Goal: Feedback & Contribution: Contribute content

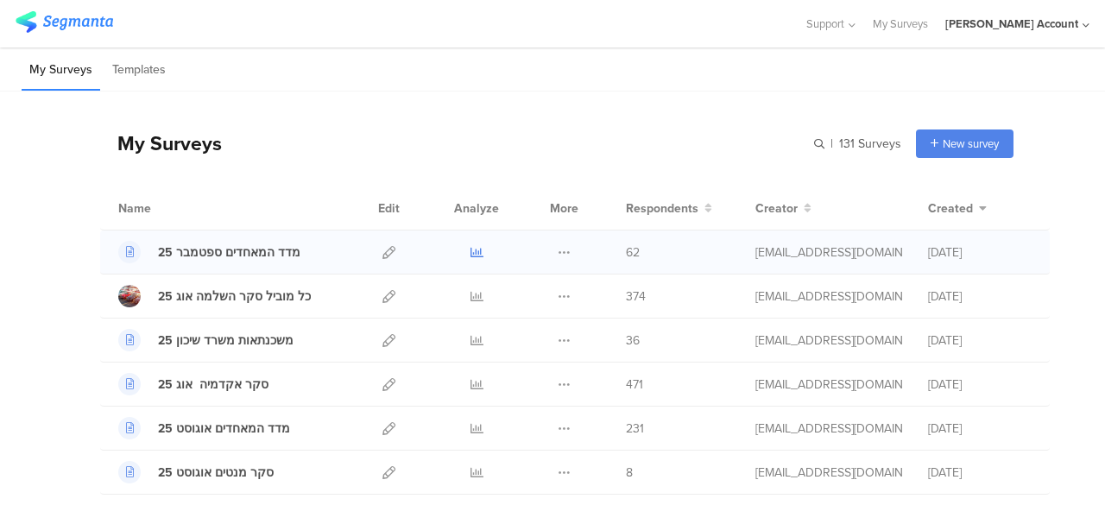
click at [470, 249] on icon at bounding box center [476, 252] width 13 height 13
click at [557, 14] on div at bounding box center [402, 23] width 772 height 28
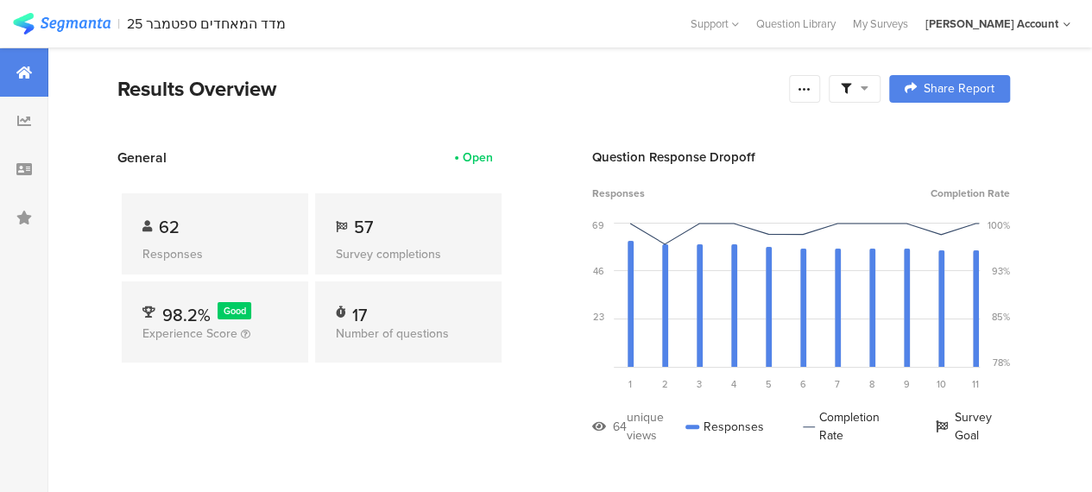
click at [868, 88] on icon at bounding box center [864, 88] width 8 height 12
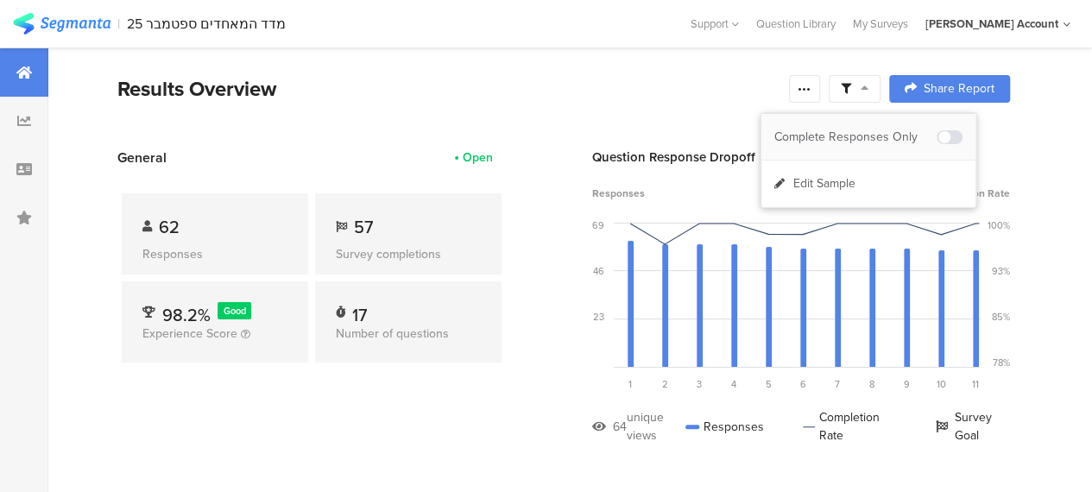
click at [881, 132] on div "Complete Responses Only" at bounding box center [855, 137] width 162 height 17
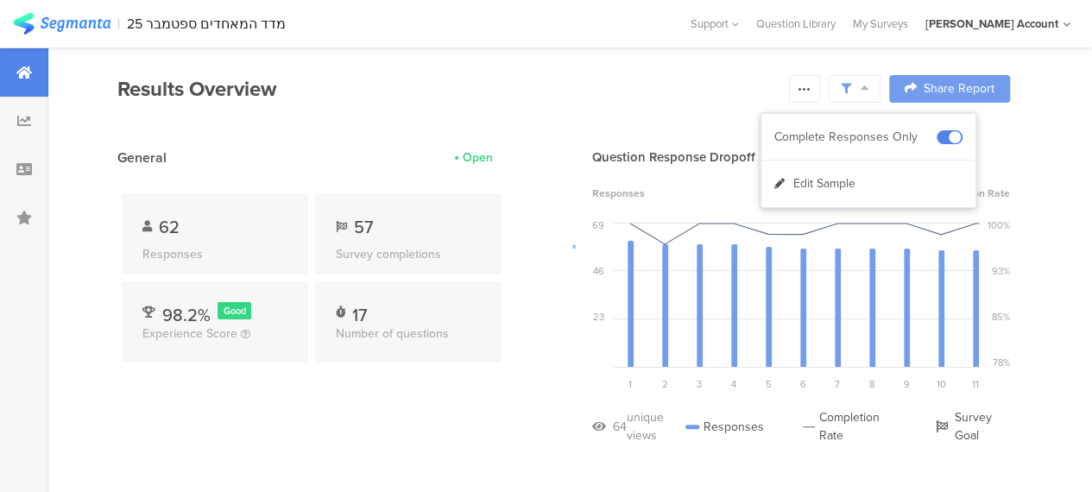
click at [396, 400] on div at bounding box center [546, 246] width 1092 height 492
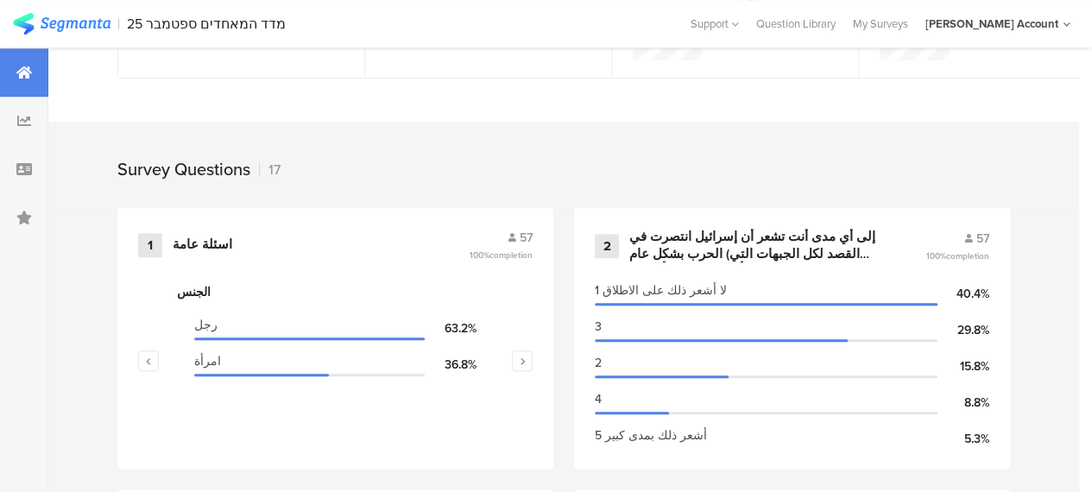
scroll to position [777, 0]
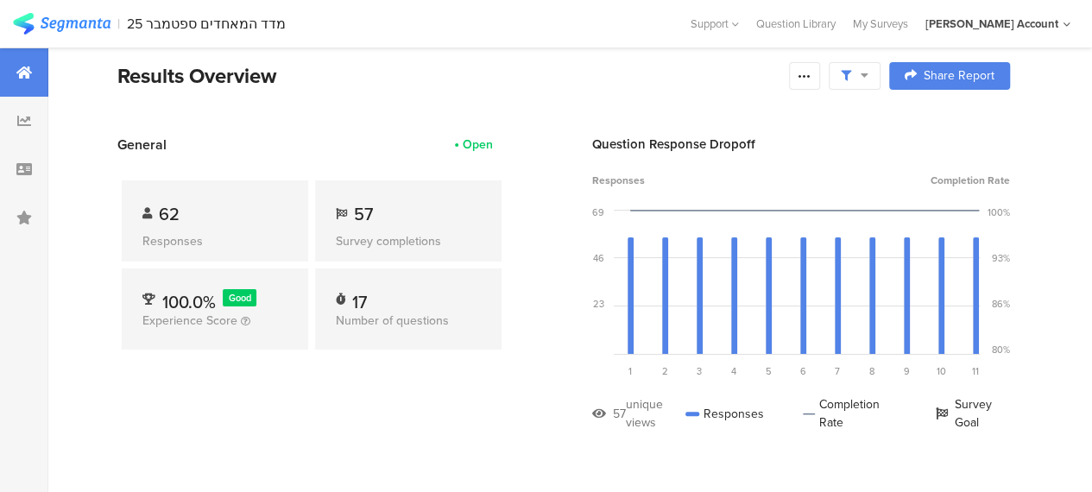
scroll to position [0, 0]
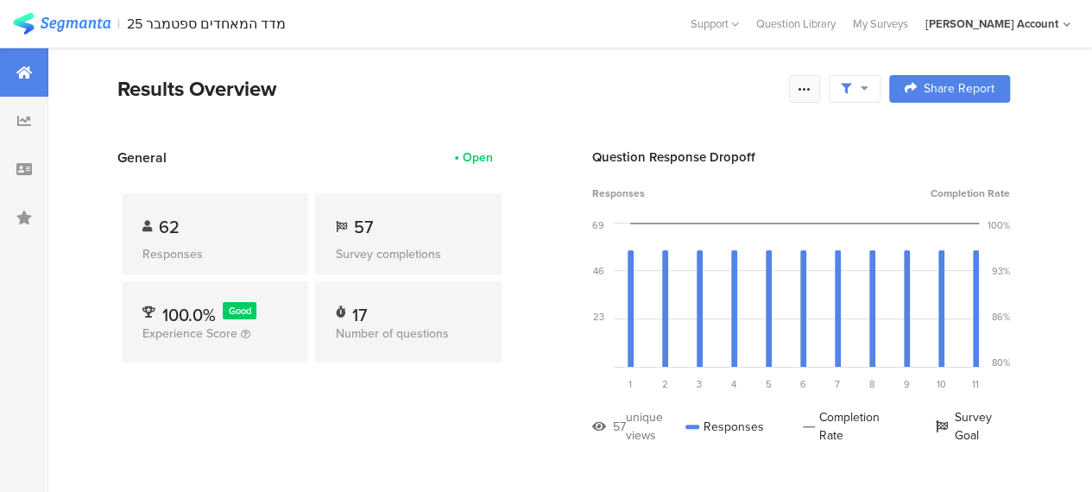
click at [811, 91] on icon at bounding box center [804, 89] width 14 height 14
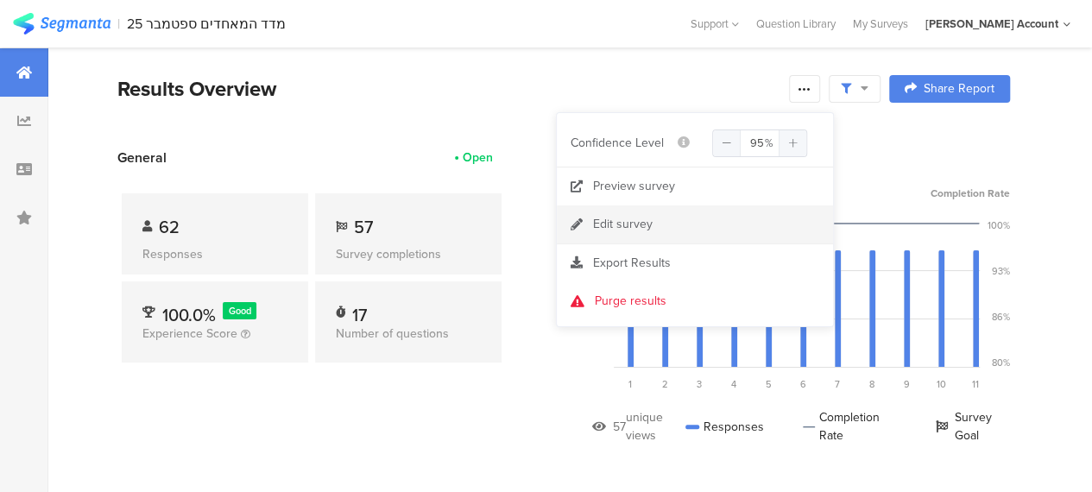
click at [615, 223] on div "Edit survey" at bounding box center [623, 224] width 60 height 17
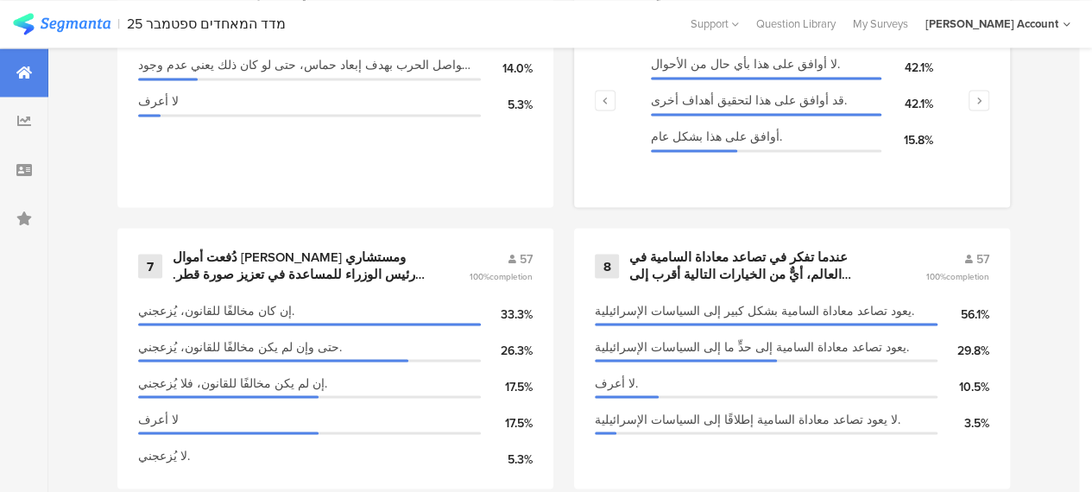
scroll to position [1294, 0]
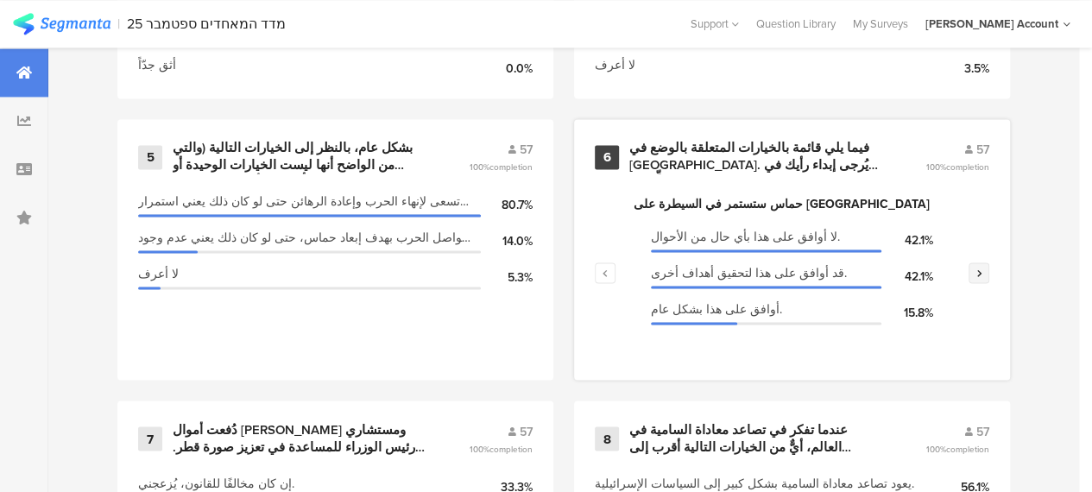
click at [982, 277] on icon "button" at bounding box center [979, 273] width 6 height 10
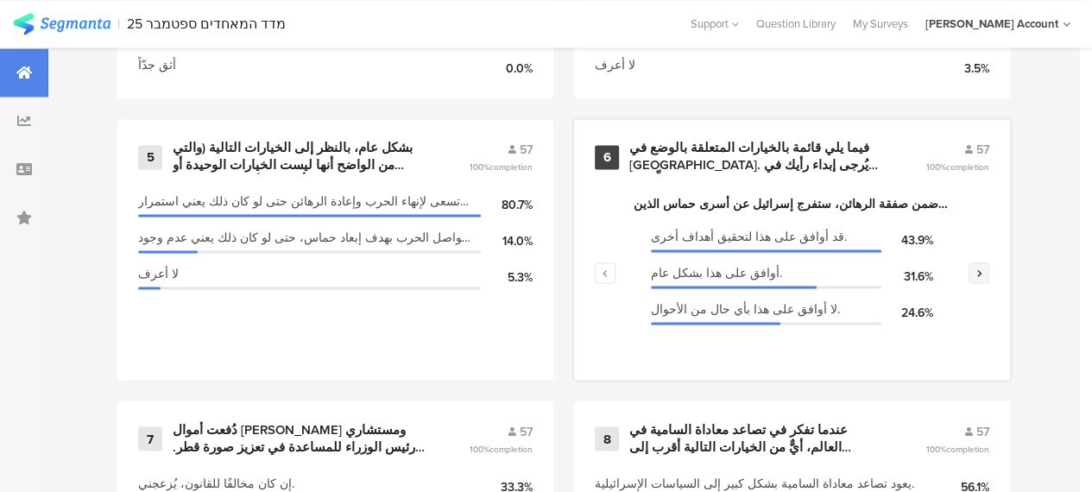
click at [982, 277] on icon "button" at bounding box center [979, 273] width 6 height 10
click at [986, 279] on button "button" at bounding box center [978, 272] width 21 height 21
click at [982, 278] on icon "button" at bounding box center [979, 273] width 6 height 10
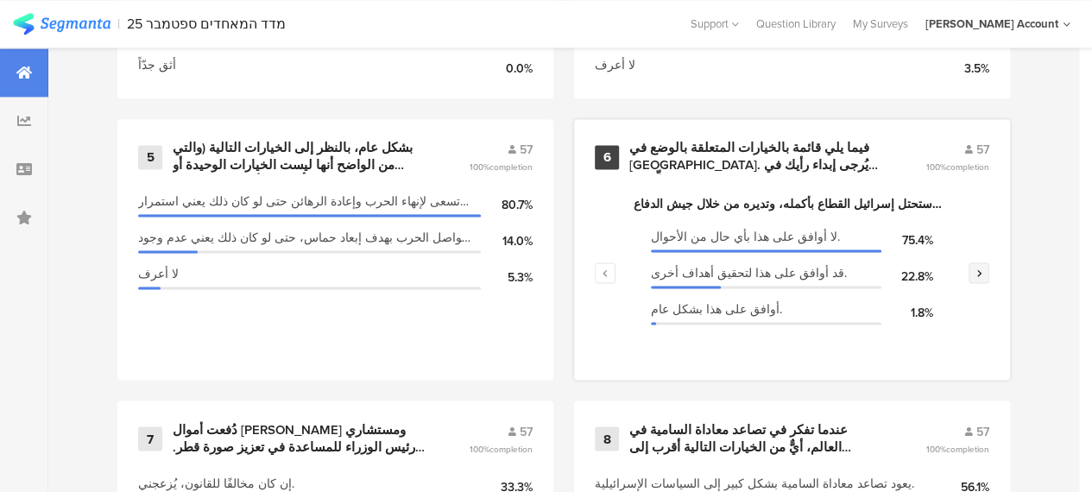
click at [982, 278] on icon "button" at bounding box center [979, 273] width 6 height 10
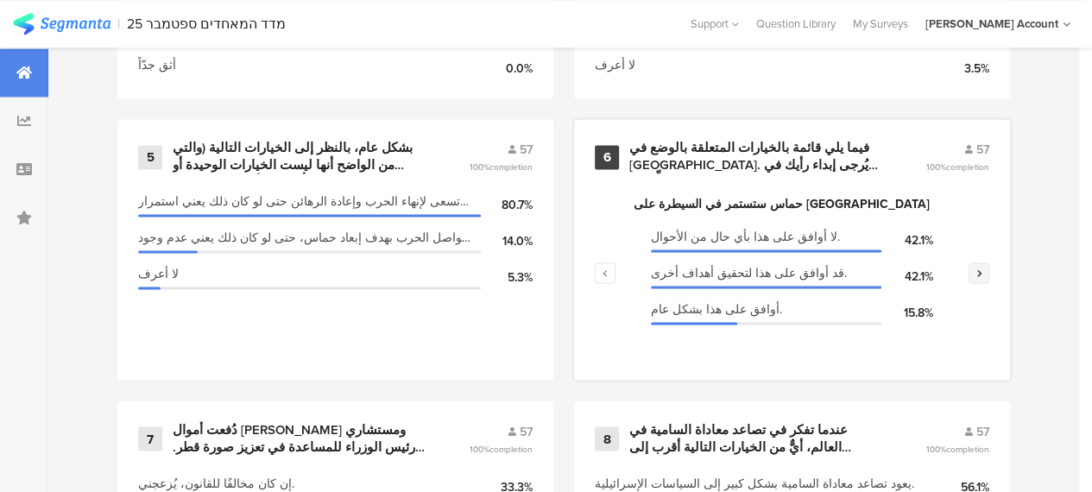
click at [982, 278] on icon "button" at bounding box center [979, 273] width 6 height 10
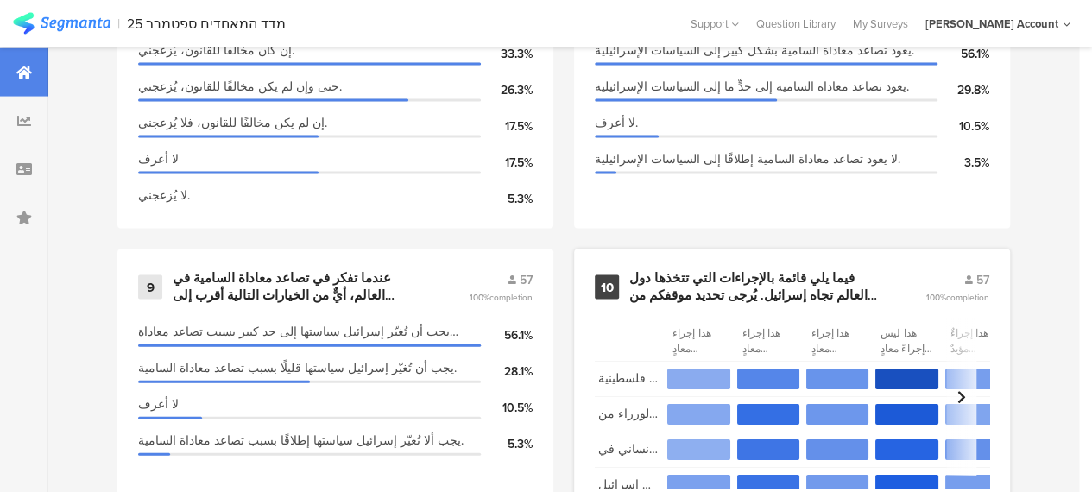
scroll to position [1812, 0]
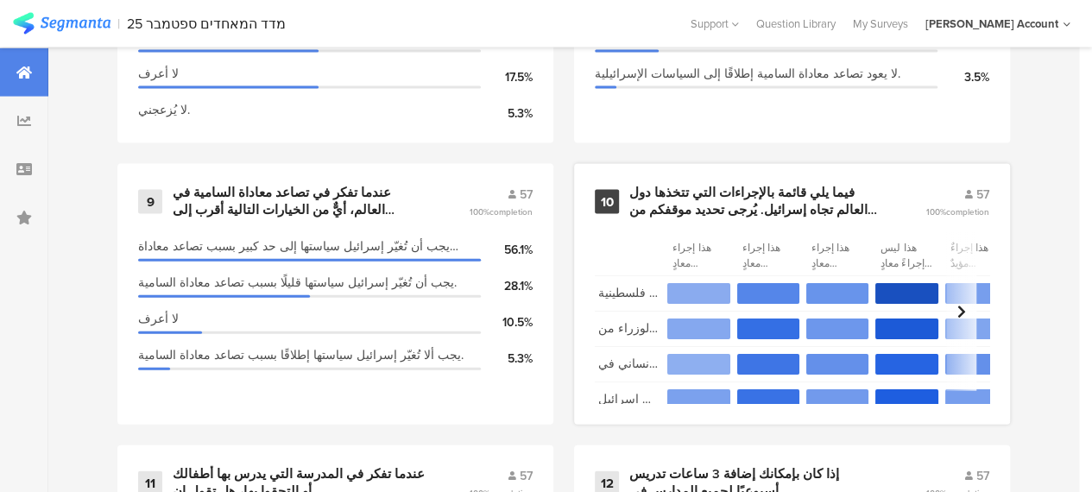
click at [708, 202] on div "فيما يلي قائمة بالإجراءات التي تتخذها دول العالم تجاه إسرائيل. يُرجى تحديد موقف…" at bounding box center [756, 202] width 255 height 34
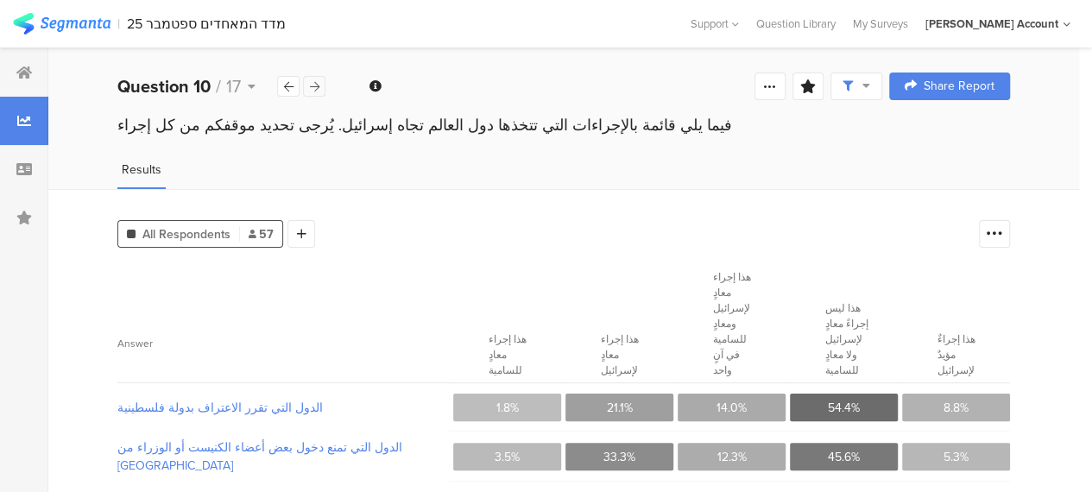
click at [322, 82] on div at bounding box center [314, 86] width 22 height 21
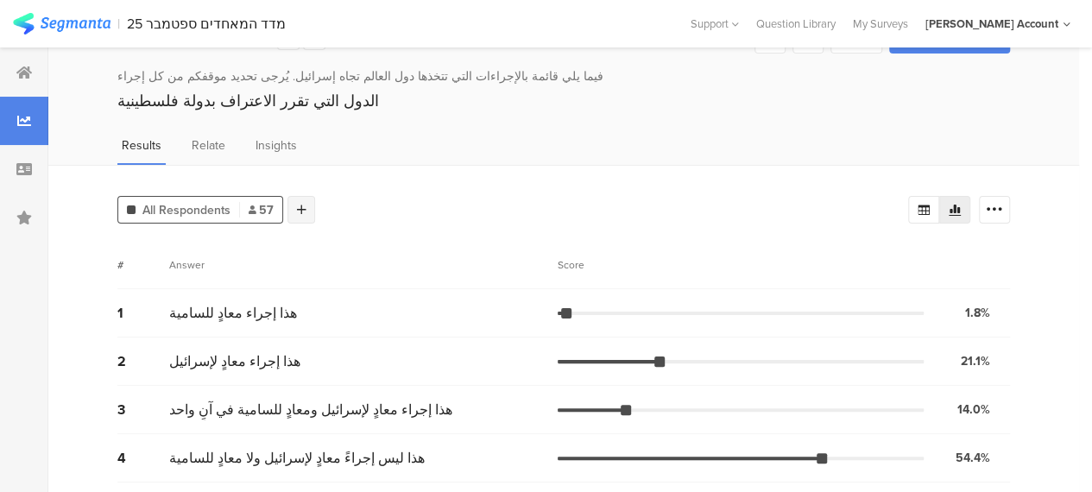
scroll to position [9, 0]
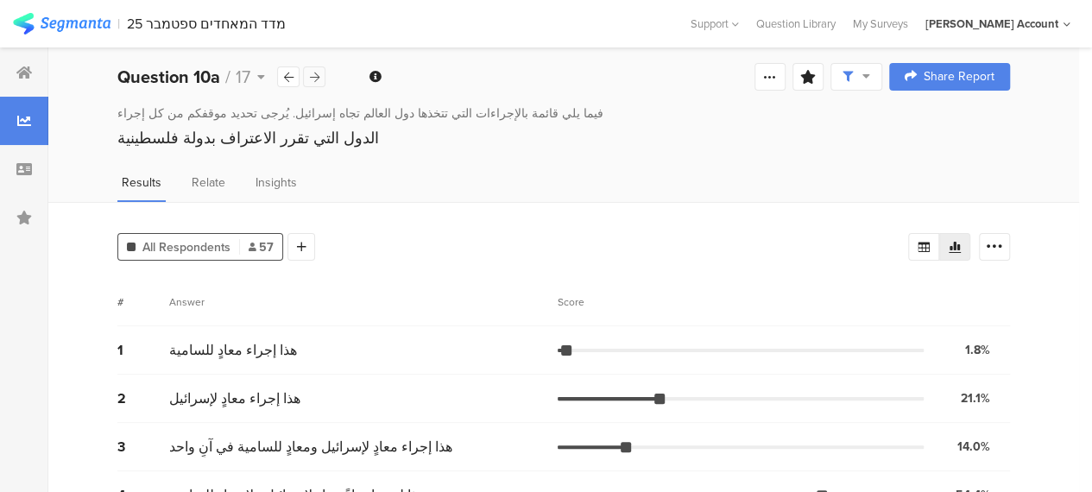
click at [318, 77] on icon at bounding box center [314, 77] width 9 height 11
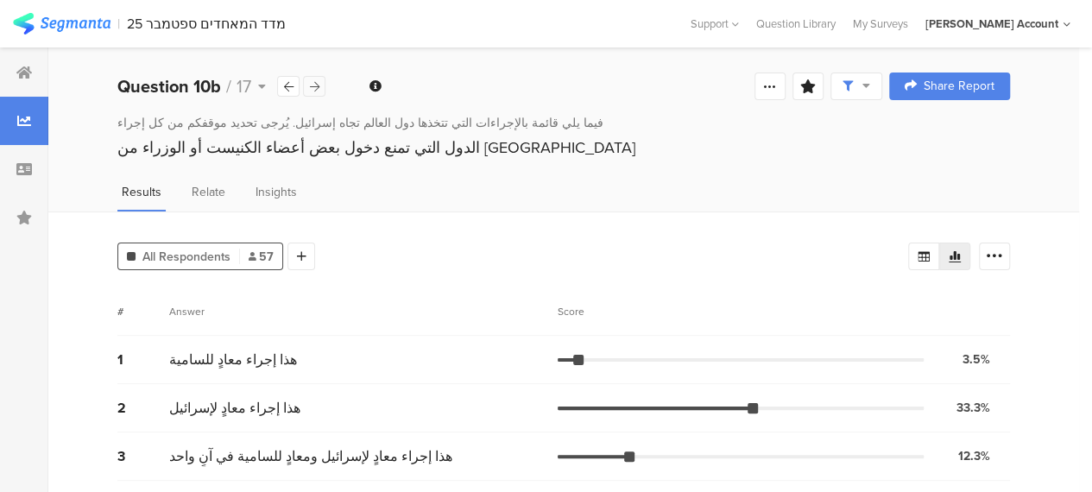
click at [316, 85] on icon at bounding box center [314, 86] width 9 height 11
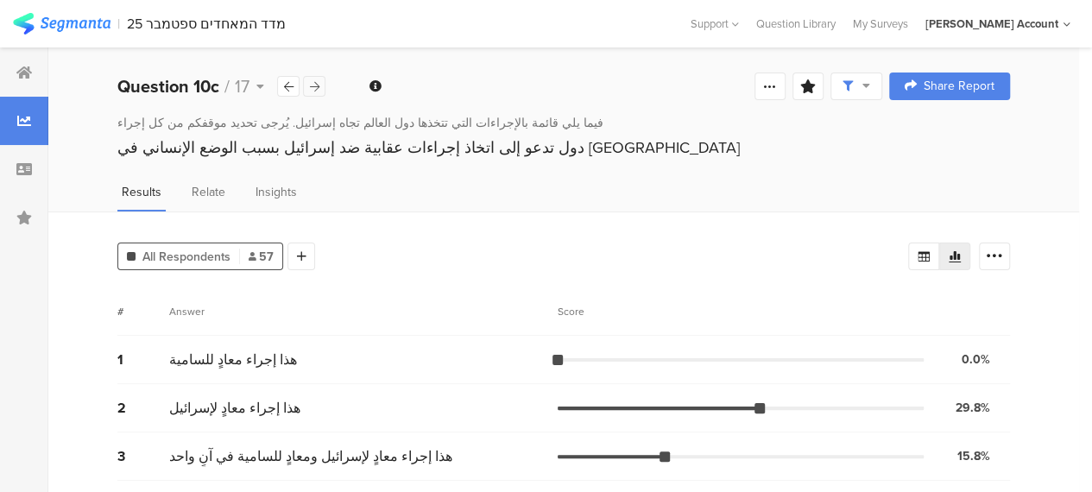
click at [316, 88] on icon at bounding box center [314, 86] width 9 height 11
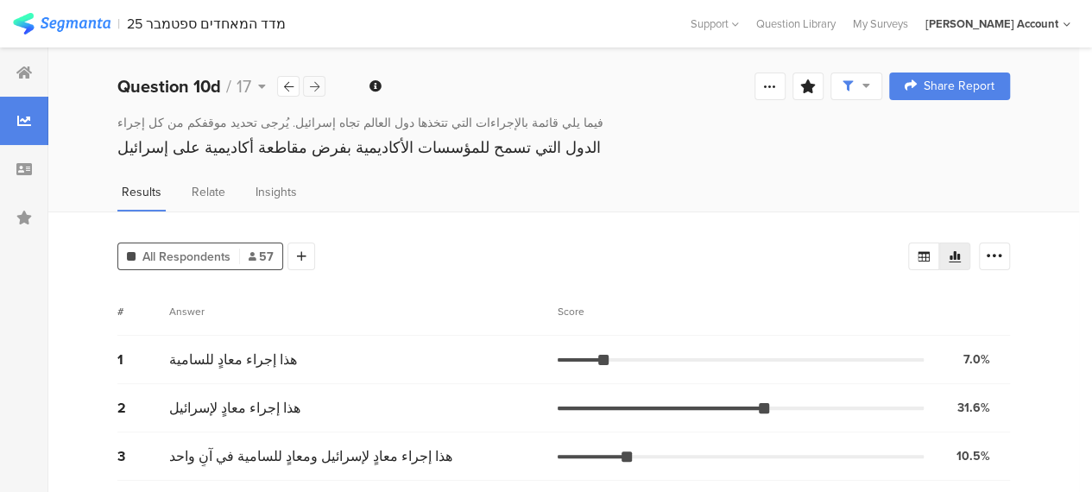
click at [316, 88] on icon at bounding box center [314, 86] width 9 height 11
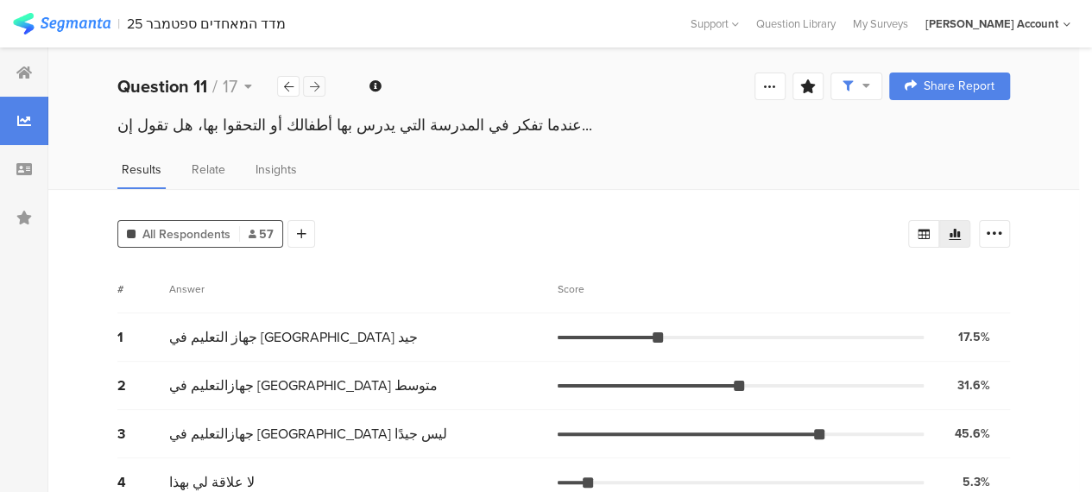
click at [318, 87] on icon at bounding box center [314, 86] width 9 height 11
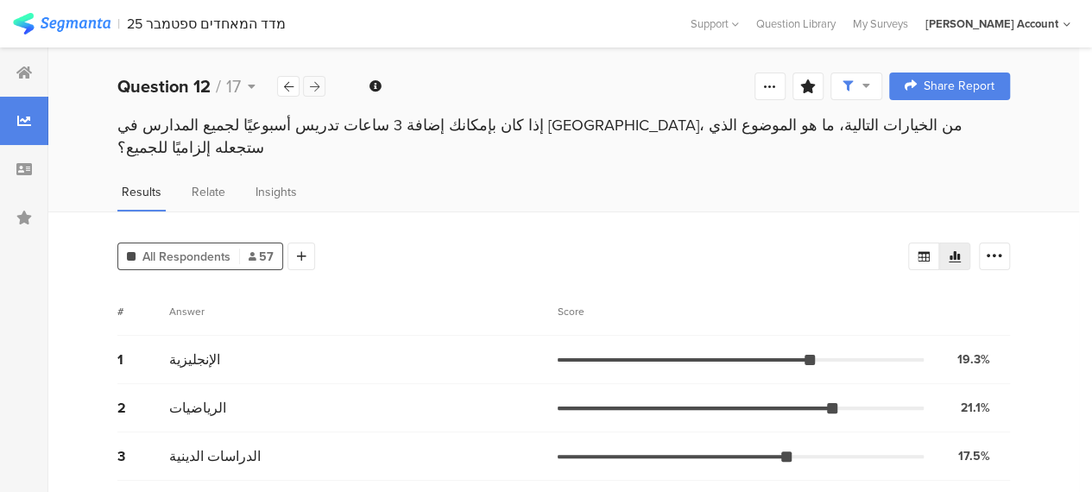
click at [318, 85] on icon at bounding box center [314, 86] width 9 height 11
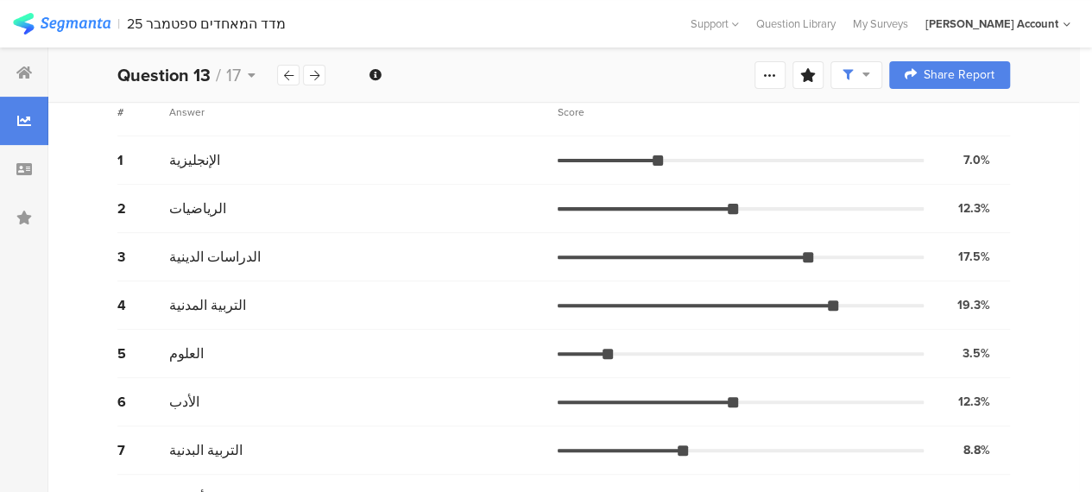
scroll to position [219, 0]
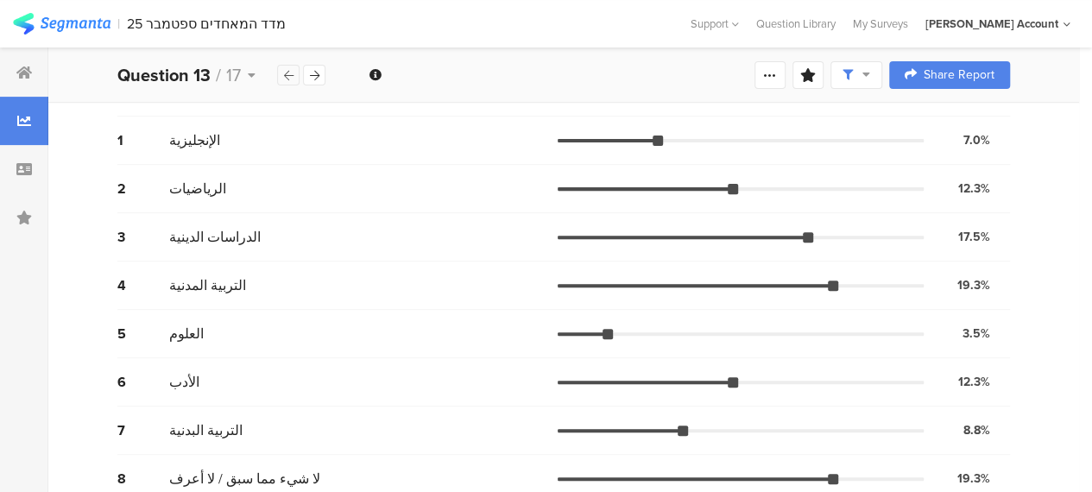
click at [288, 77] on icon at bounding box center [288, 75] width 9 height 11
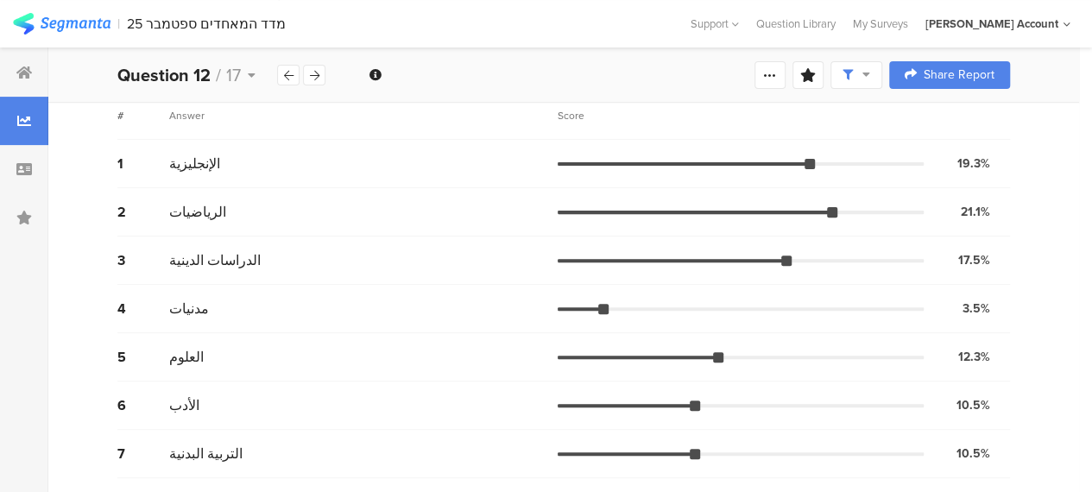
scroll to position [219, 0]
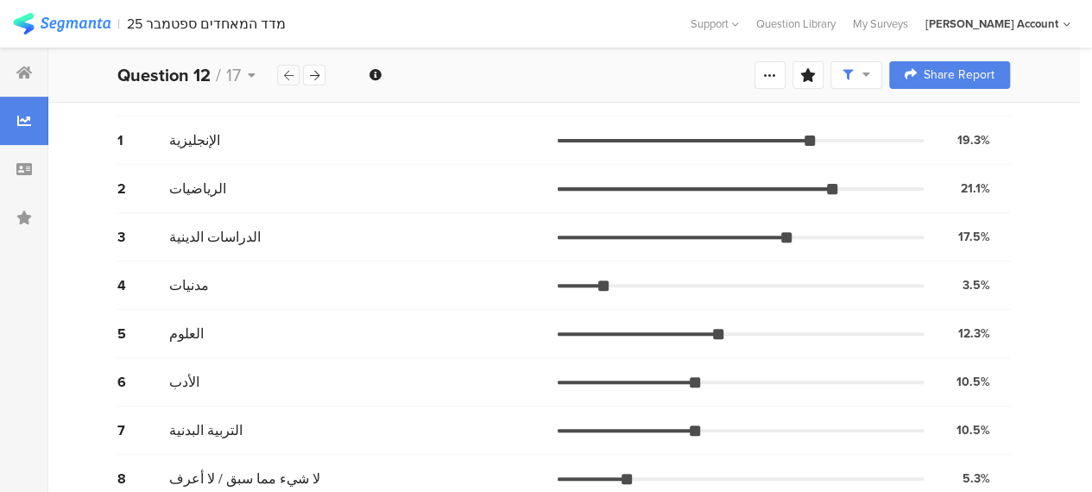
click at [288, 72] on icon at bounding box center [288, 75] width 9 height 11
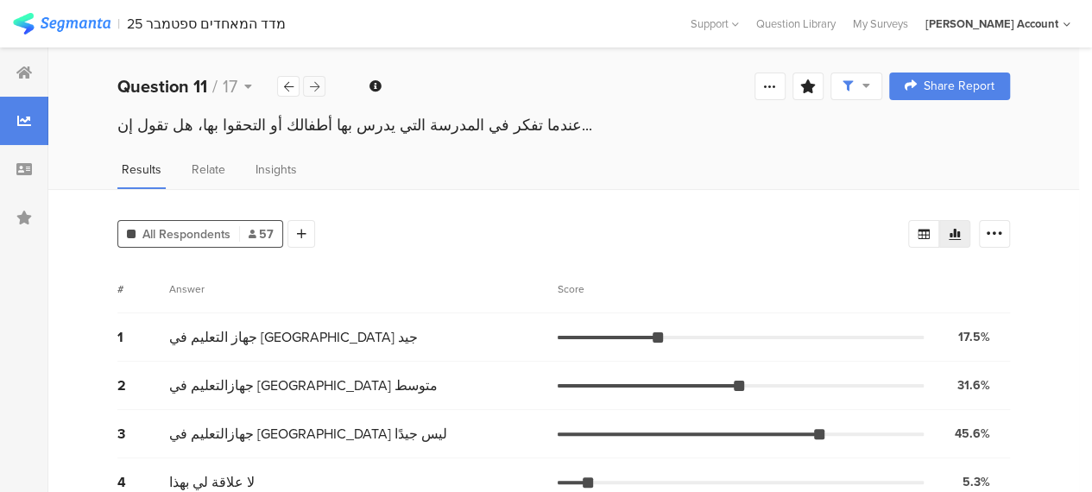
click at [316, 84] on icon at bounding box center [314, 86] width 9 height 11
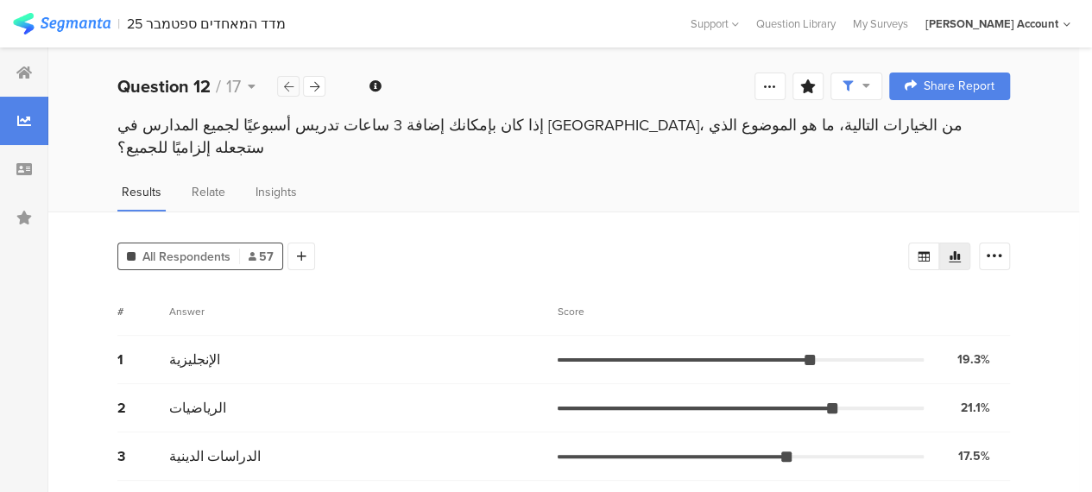
click at [288, 85] on icon at bounding box center [288, 86] width 9 height 11
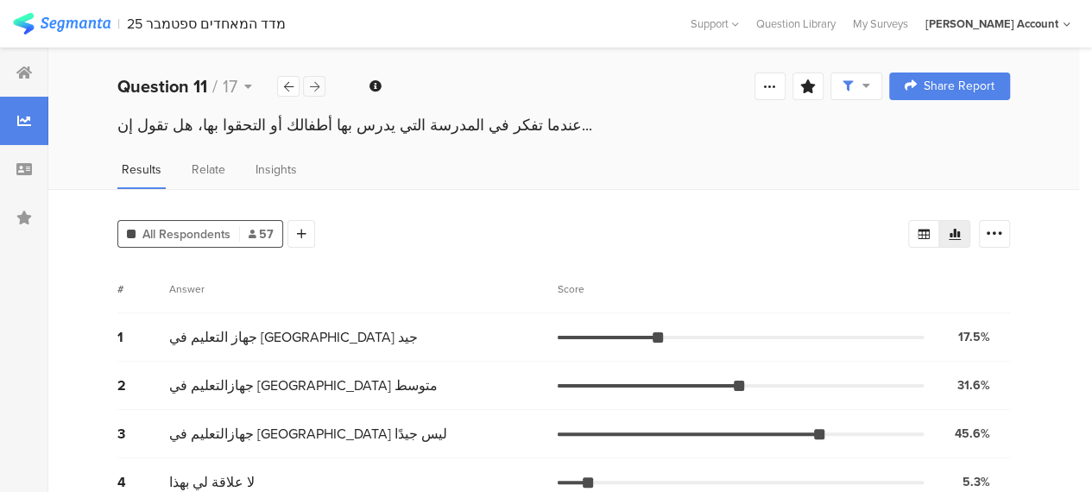
click at [316, 84] on icon at bounding box center [314, 86] width 9 height 11
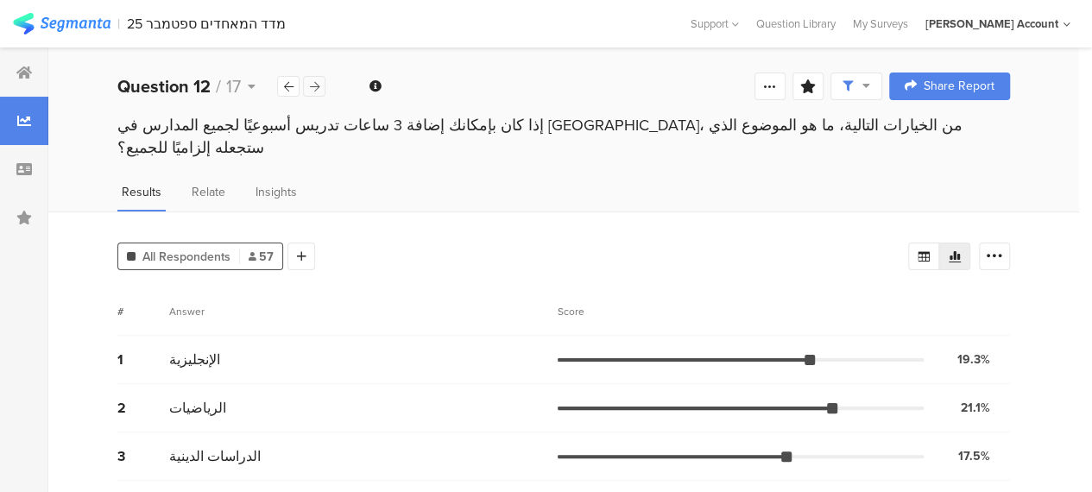
click at [316, 84] on icon at bounding box center [314, 86] width 9 height 11
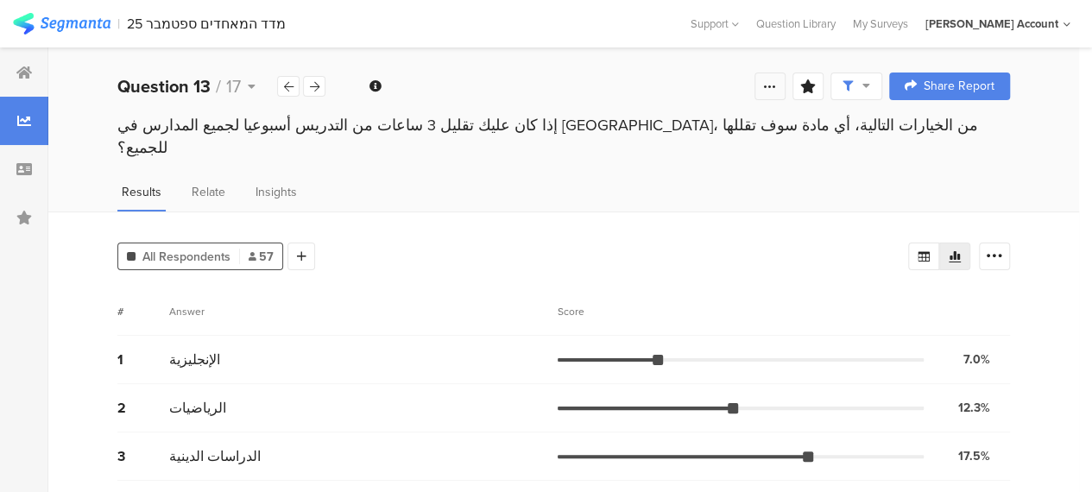
click at [777, 87] on icon at bounding box center [770, 86] width 14 height 14
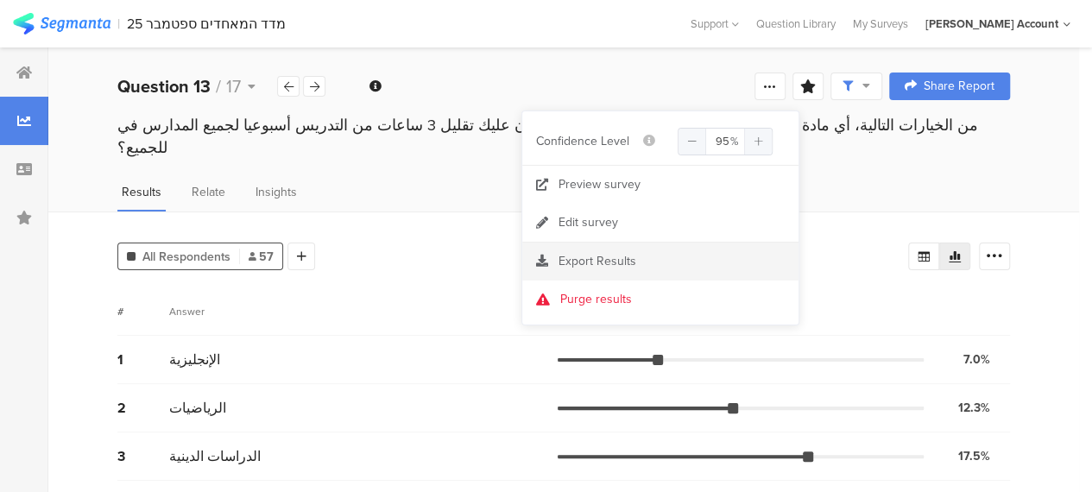
click at [595, 257] on span "Export Results" at bounding box center [597, 261] width 78 height 18
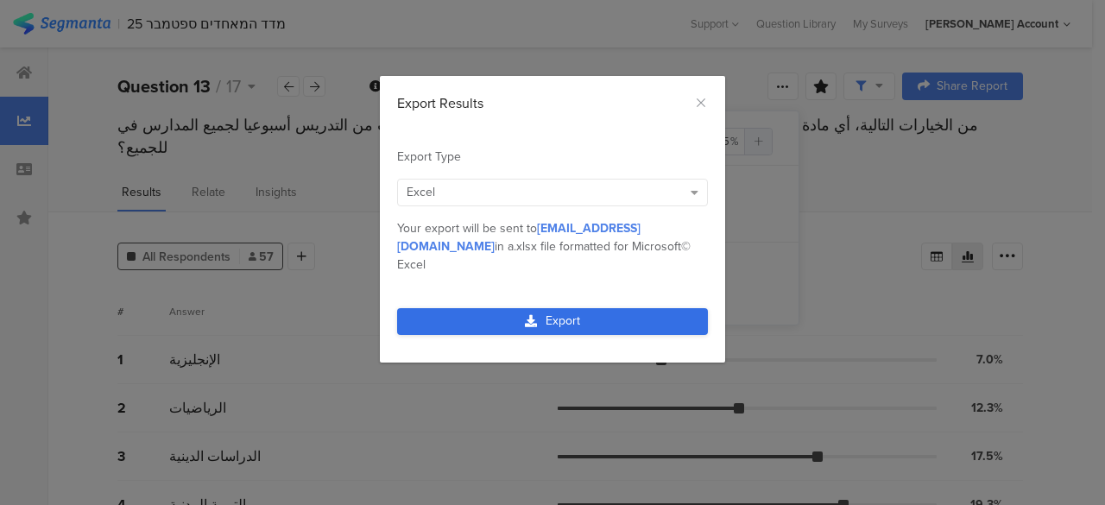
click at [527, 315] on icon "dialog" at bounding box center [531, 321] width 12 height 12
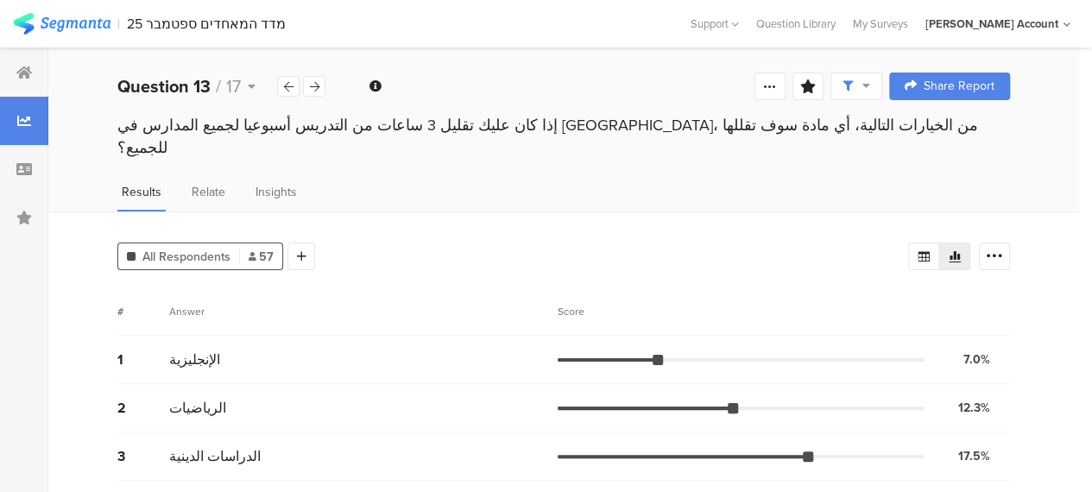
click at [521, 41] on section "| מדד המאחדים ספטמבר 25 Help Center Live Chat Support Question Library My Surve…" at bounding box center [546, 23] width 1092 height 47
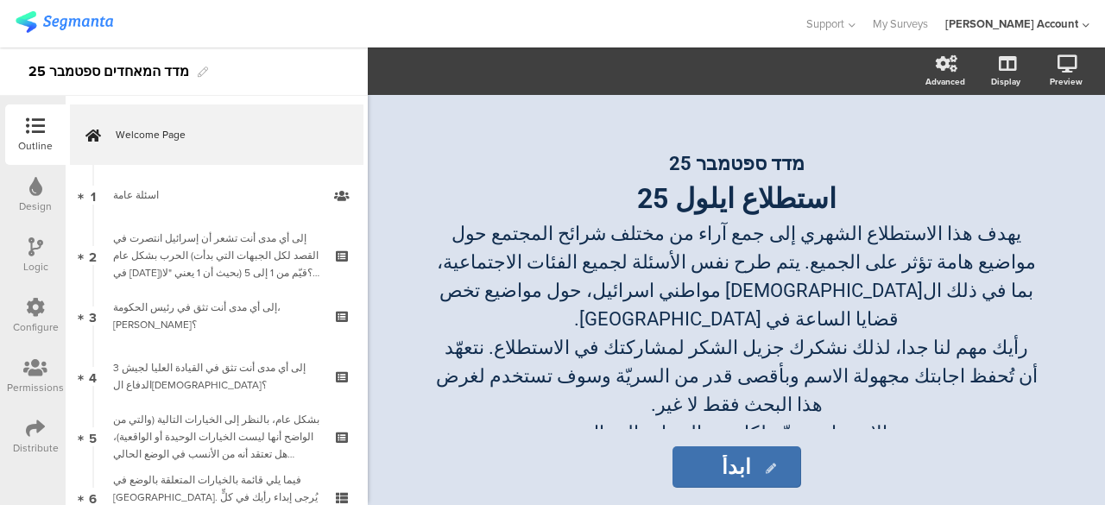
click at [41, 437] on icon at bounding box center [35, 428] width 19 height 19
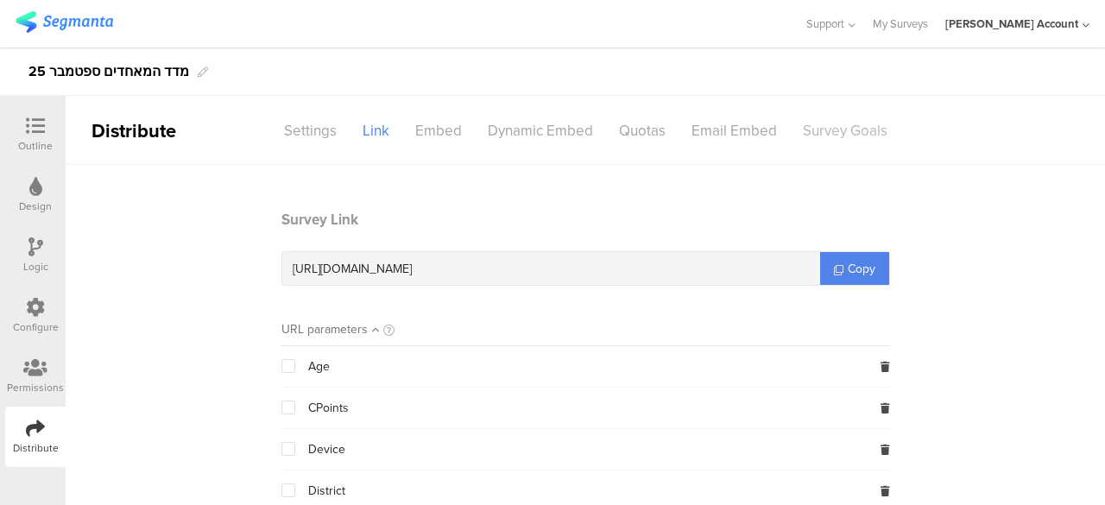
click at [854, 129] on div "Survey Goals" at bounding box center [845, 131] width 110 height 30
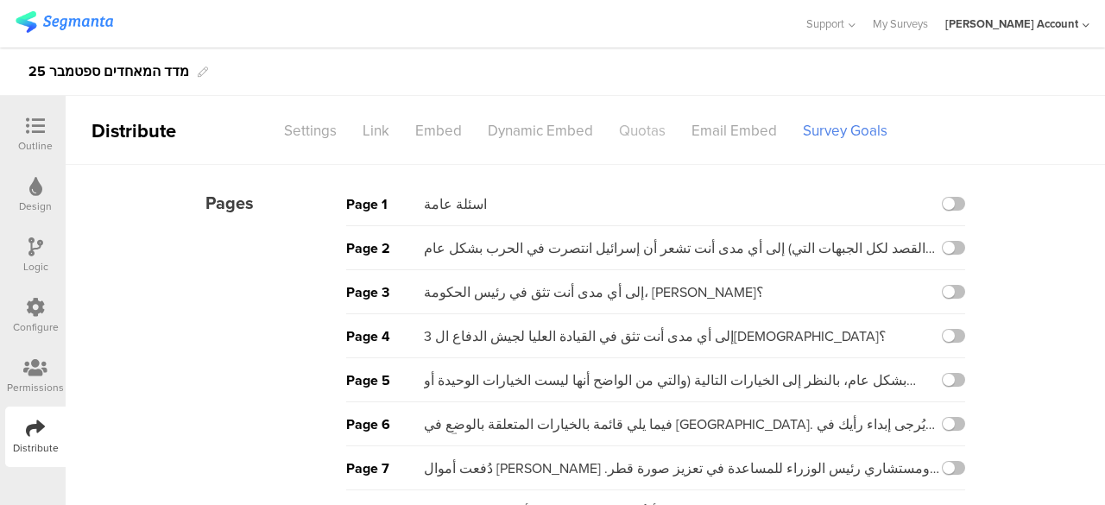
click at [633, 133] on div "Quotas" at bounding box center [642, 131] width 72 height 30
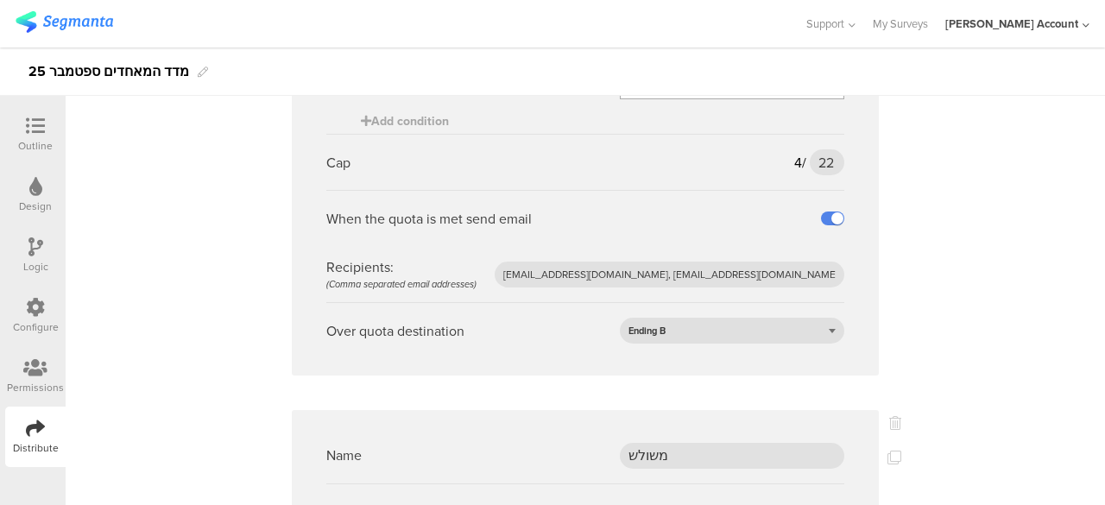
scroll to position [259, 0]
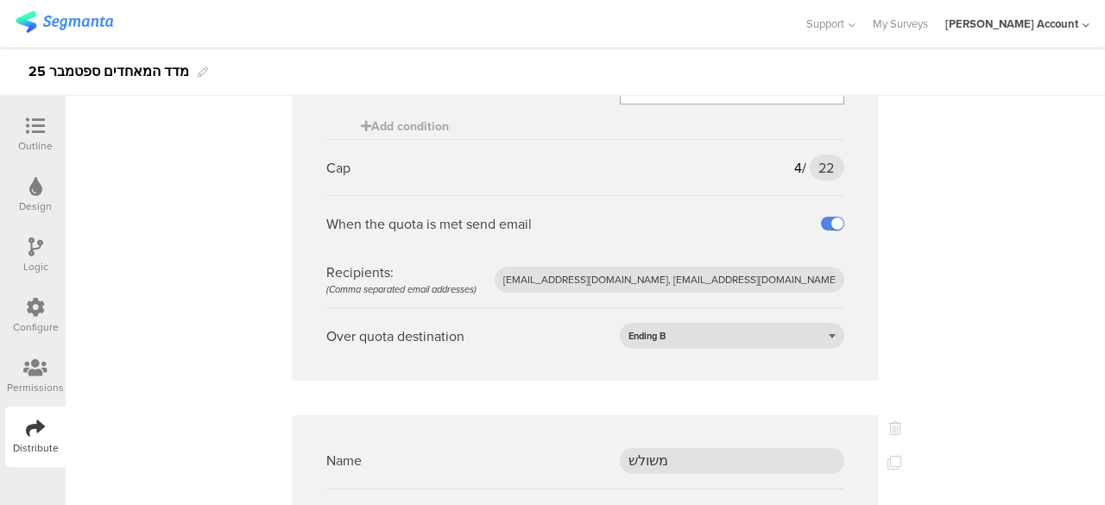
click at [568, 320] on div "Over quota destination Ending B" at bounding box center [585, 335] width 518 height 56
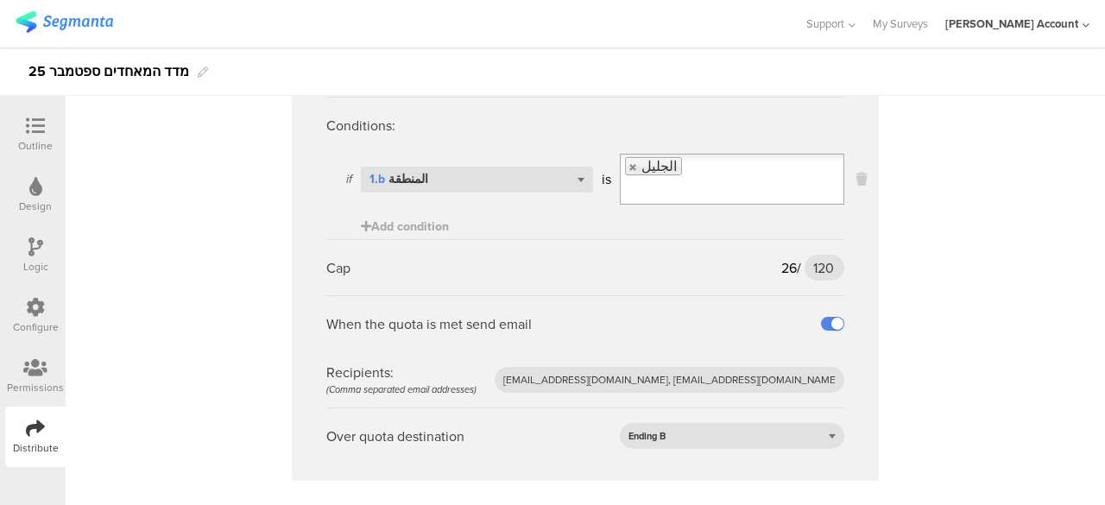
scroll to position [5609, 0]
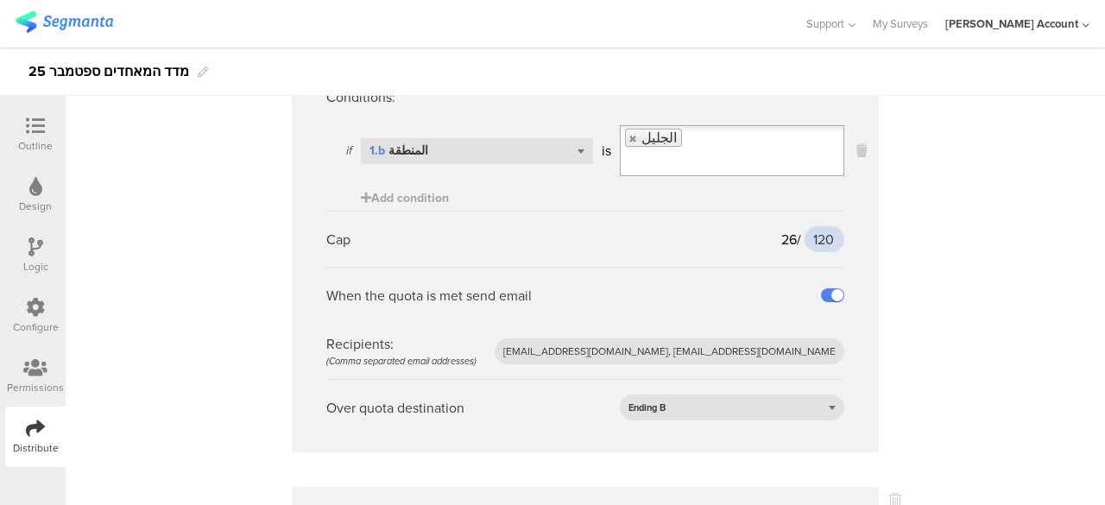
click at [819, 226] on input "120" at bounding box center [824, 239] width 40 height 26
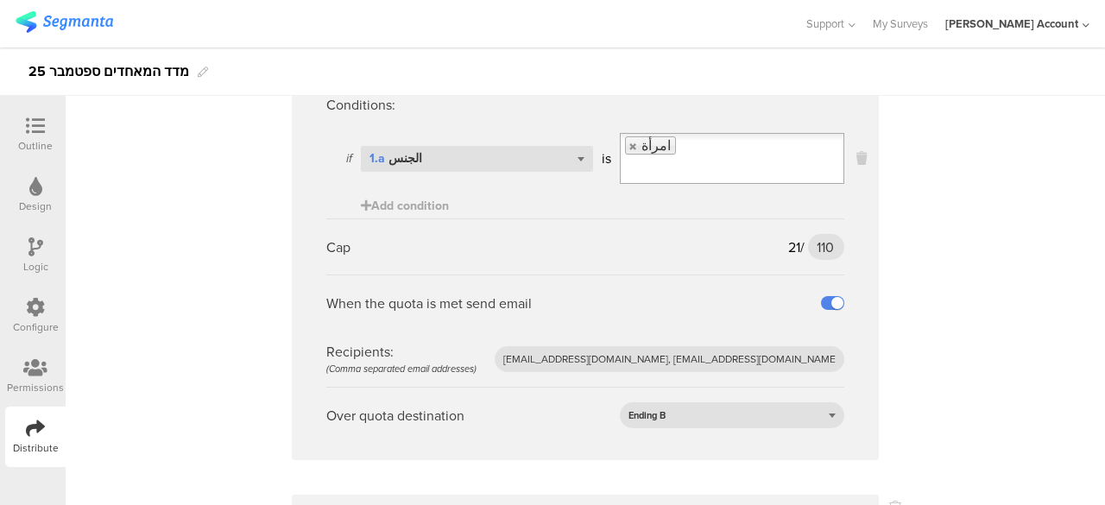
scroll to position [6559, 0]
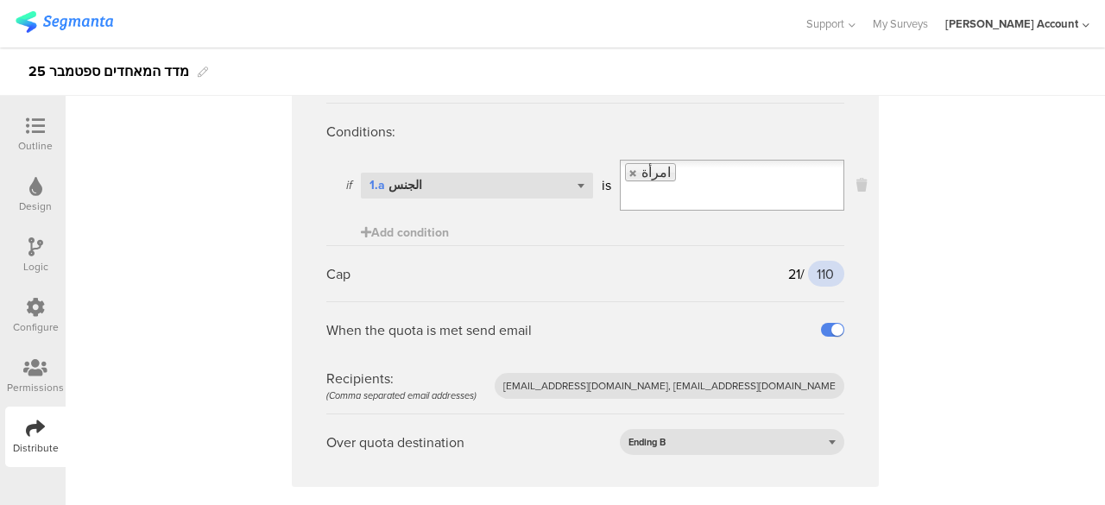
click at [817, 261] on input "110" at bounding box center [826, 274] width 36 height 26
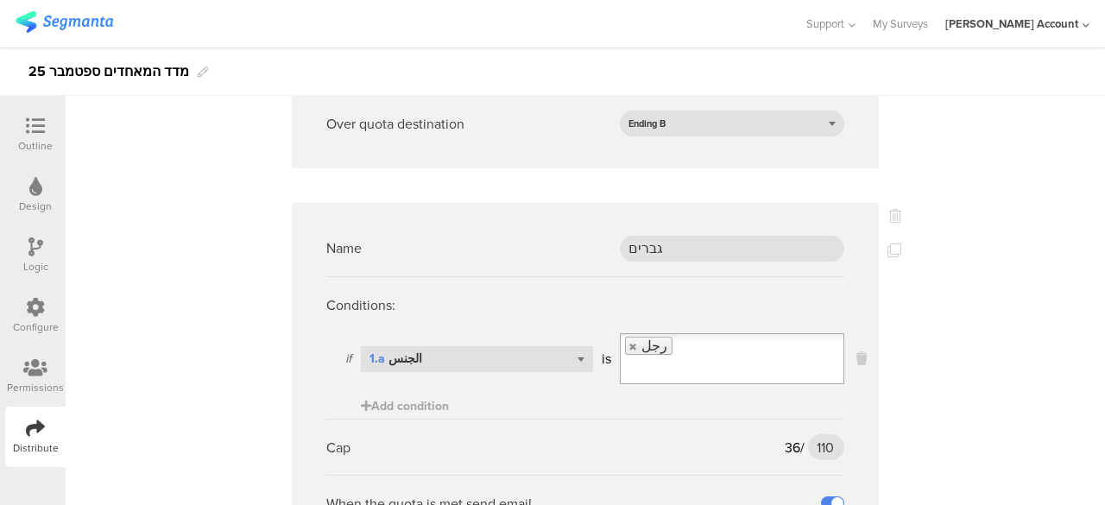
scroll to position [6904, 0]
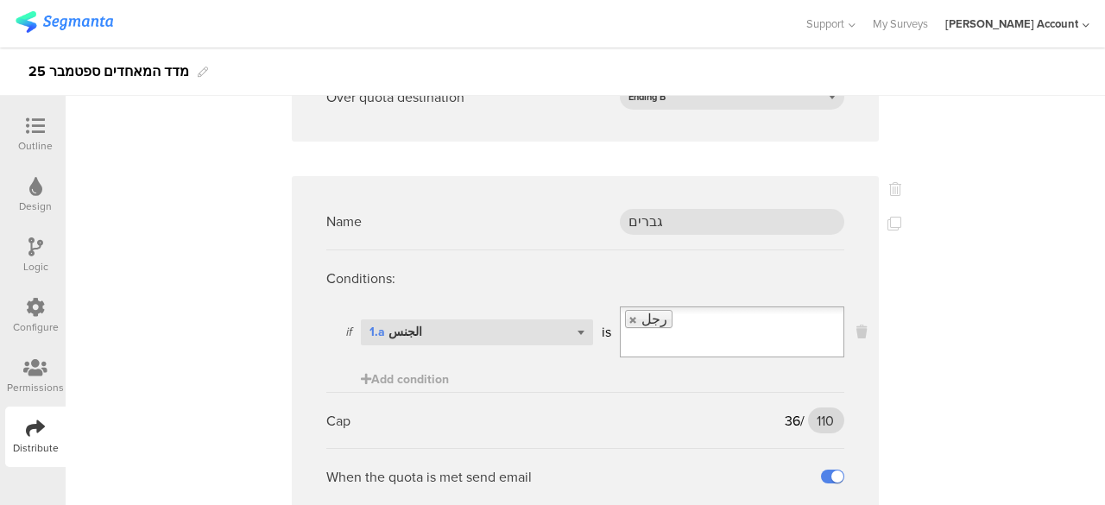
type input "105"
click at [820, 407] on input "110" at bounding box center [826, 420] width 36 height 26
type input "105"
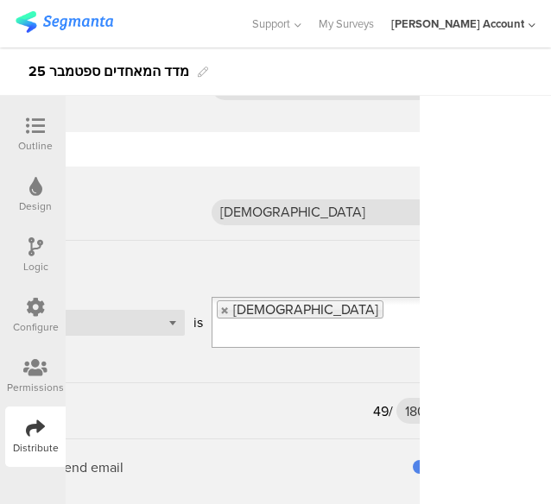
scroll to position [5929, 131]
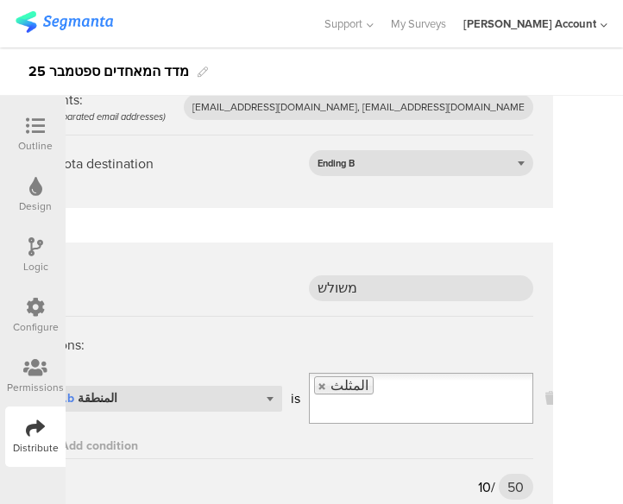
scroll to position [518, 70]
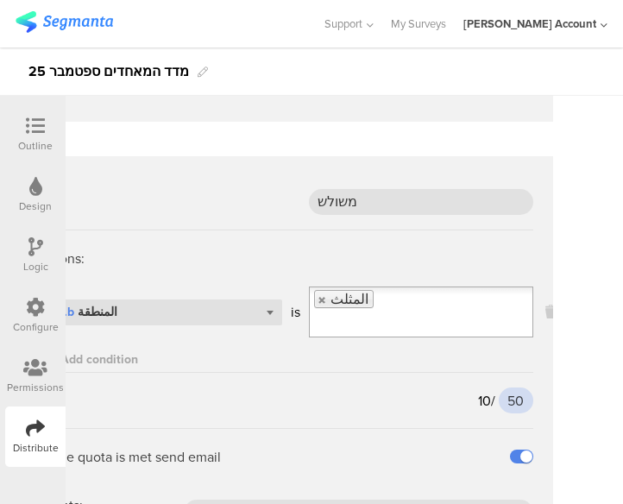
click at [509, 398] on input "50" at bounding box center [516, 400] width 35 height 26
click at [469, 420] on div "Cap 10 / 50 50" at bounding box center [275, 400] width 518 height 56
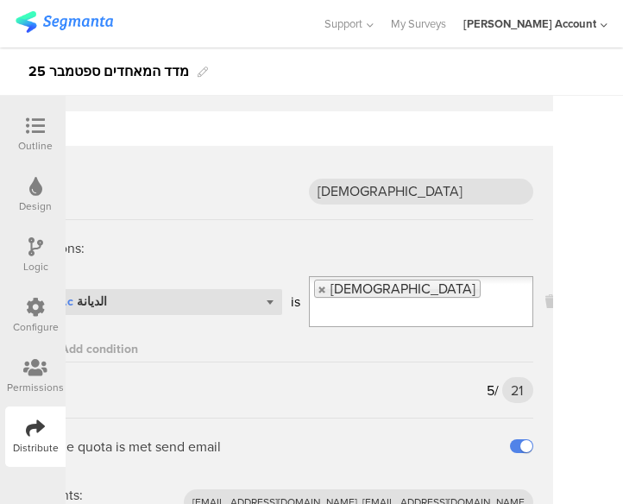
scroll to position [1553, 70]
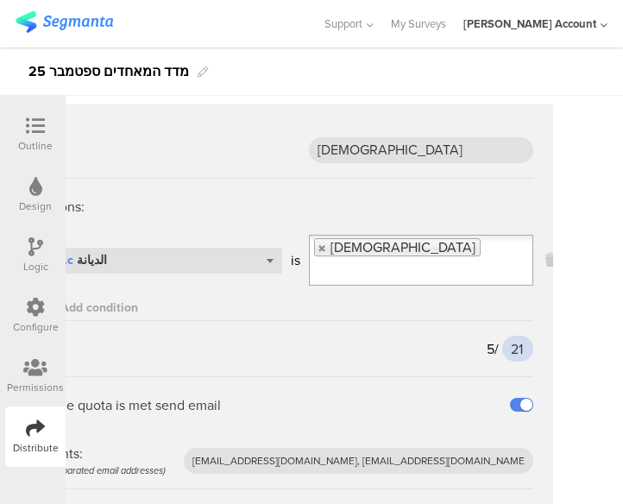
click at [511, 347] on input "21" at bounding box center [517, 349] width 31 height 26
click at [501, 376] on div "When the quota is met send email" at bounding box center [275, 404] width 518 height 56
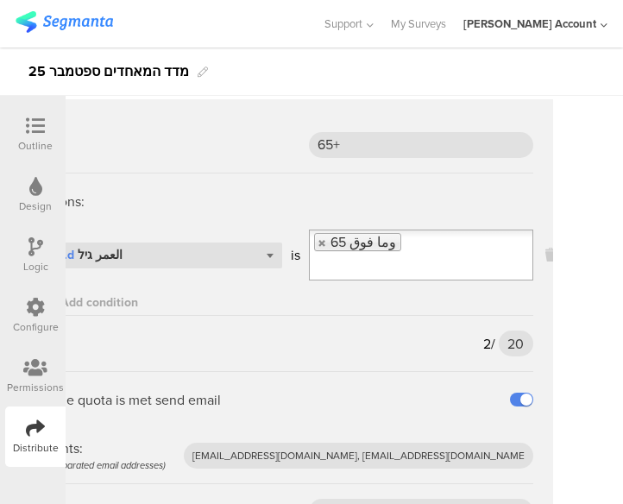
scroll to position [3538, 70]
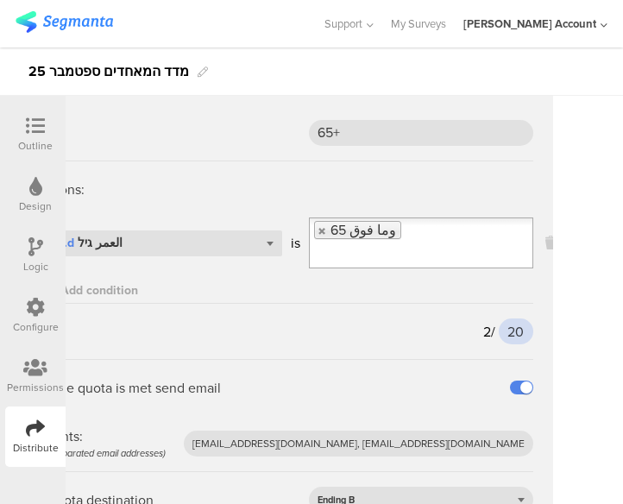
click at [511, 318] on input "20" at bounding box center [516, 331] width 35 height 26
click at [535, 323] on sg-quota-rule "Name 65+ Conditions: if Select question... 1.d العمر גיל is 65 وما فوق Add cond…" at bounding box center [274, 315] width 587 height 457
click at [510, 318] on input "20" at bounding box center [516, 331] width 35 height 26
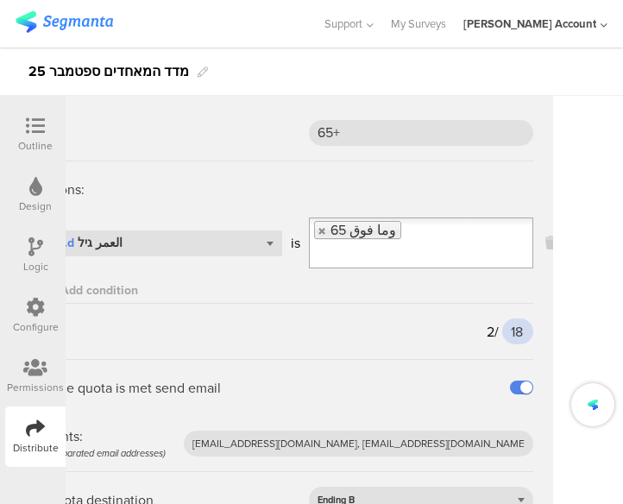
type input "18"
click at [543, 336] on div "Distribute Settings Link Embed Dynamic Embed Quotas Email Embed Survey Goals Na…" at bounding box center [344, 300] width 557 height 408
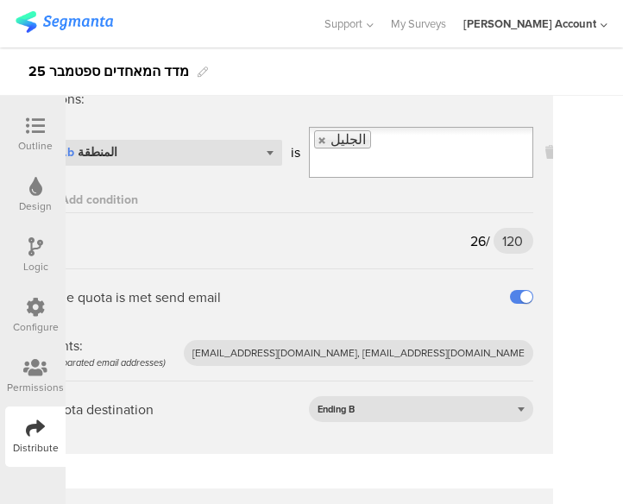
scroll to position [5609, 70]
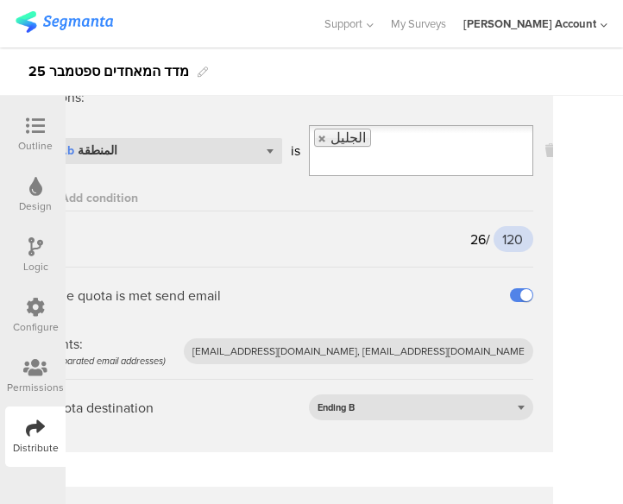
click at [508, 226] on input "120" at bounding box center [514, 239] width 40 height 26
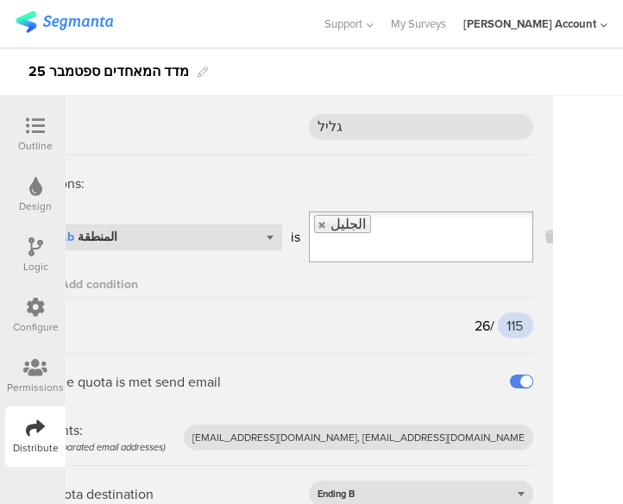
type input "115"
click at [550, 306] on div "Distribute Settings Link Embed Dynamic Embed Quotas Email Embed Survey Goals Na…" at bounding box center [344, 300] width 557 height 408
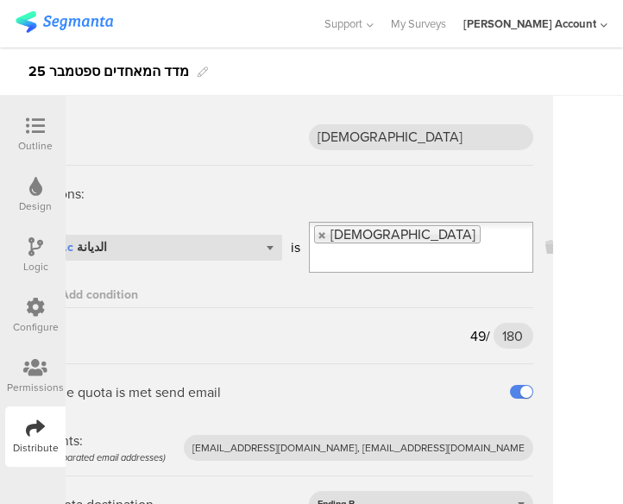
scroll to position [6041, 70]
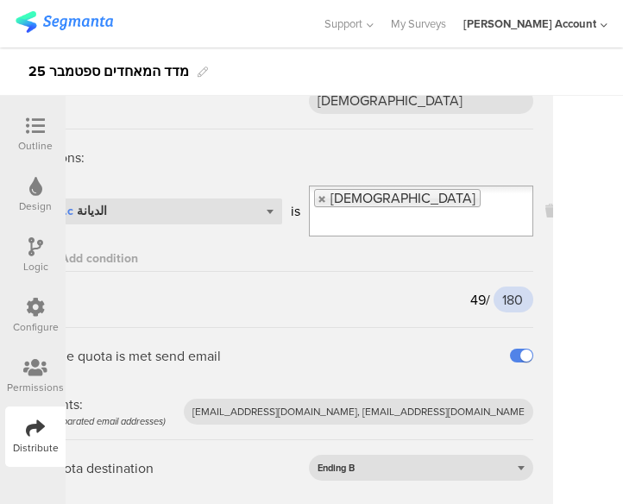
click at [507, 287] on input "180" at bounding box center [514, 300] width 40 height 26
click at [510, 287] on input "170" at bounding box center [514, 300] width 38 height 26
type input "175"
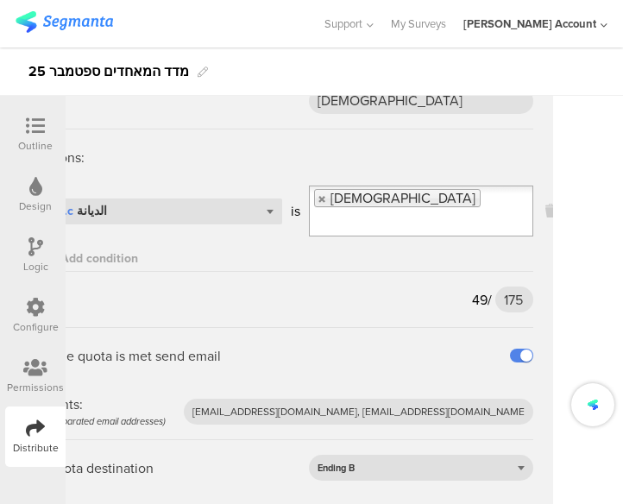
click at [550, 281] on div "Distribute Settings Link Embed Dynamic Embed Quotas Email Embed Survey Goals Na…" at bounding box center [344, 300] width 557 height 408
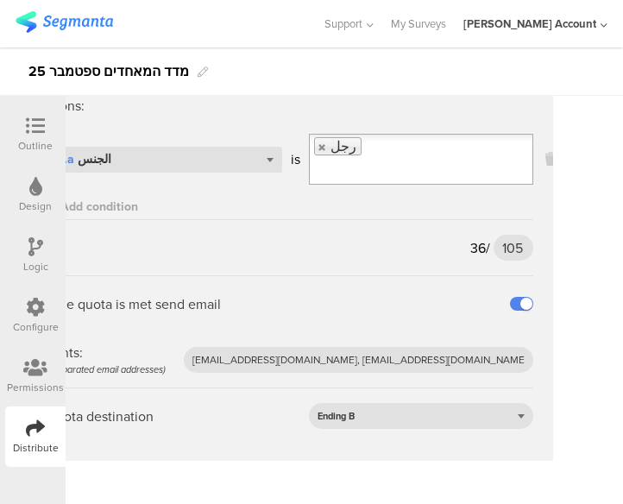
scroll to position [7079, 70]
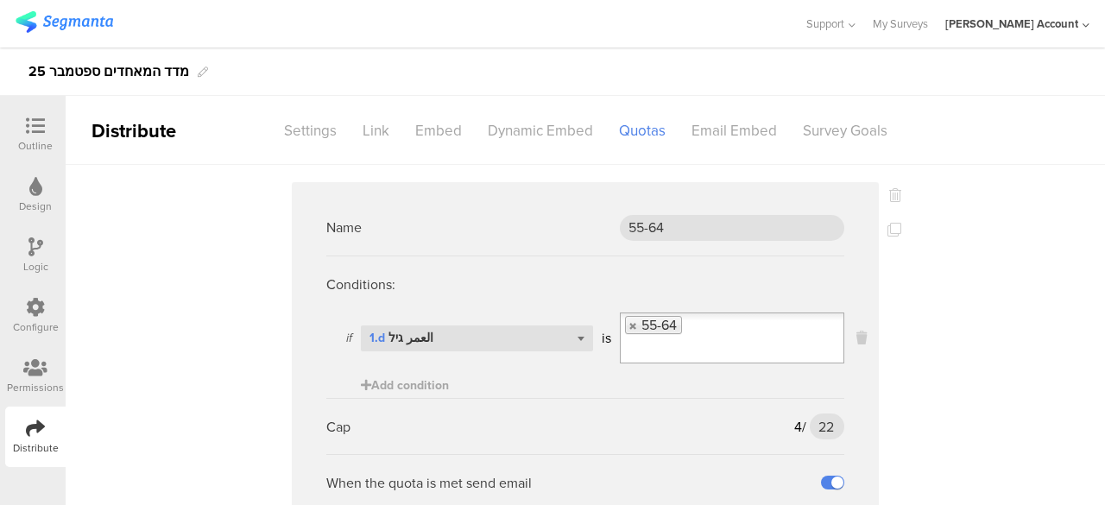
click at [50, 137] on div at bounding box center [35, 128] width 35 height 22
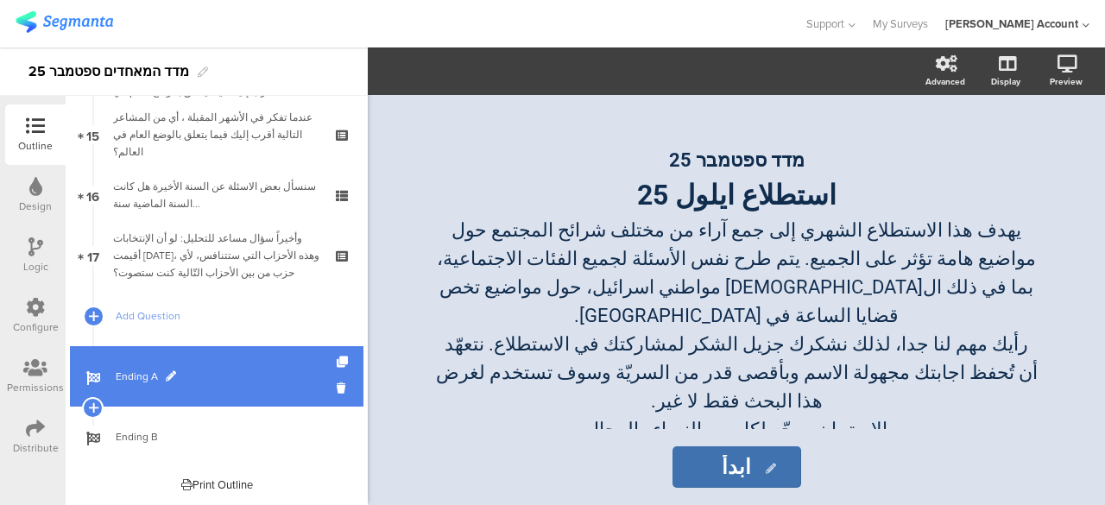
scroll to position [734, 0]
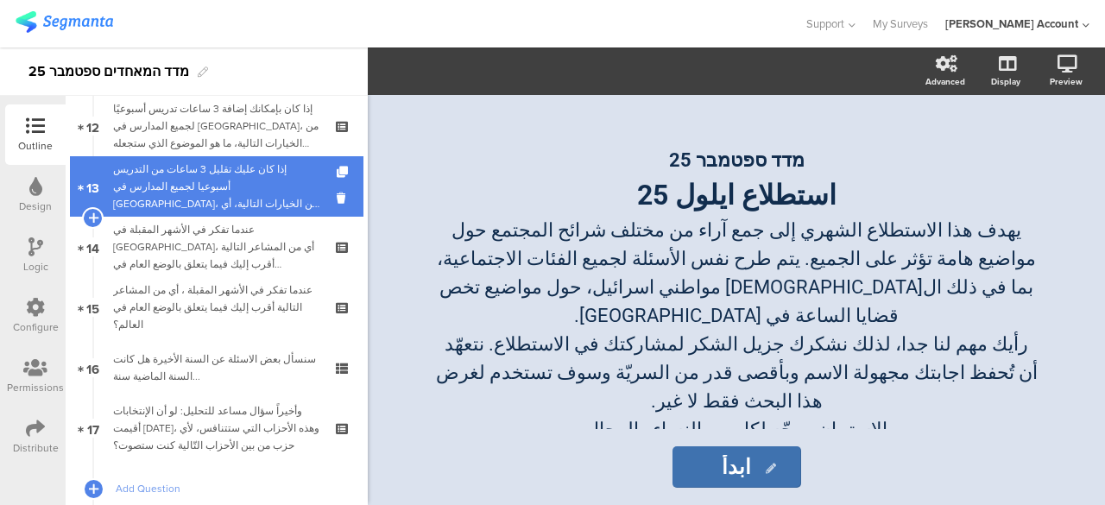
click at [244, 182] on div "إذا كان عليك تقليل 3 ساعات من التدريس أسبوعيا لجميع المدارس في [GEOGRAPHIC_DATA…" at bounding box center [216, 187] width 206 height 52
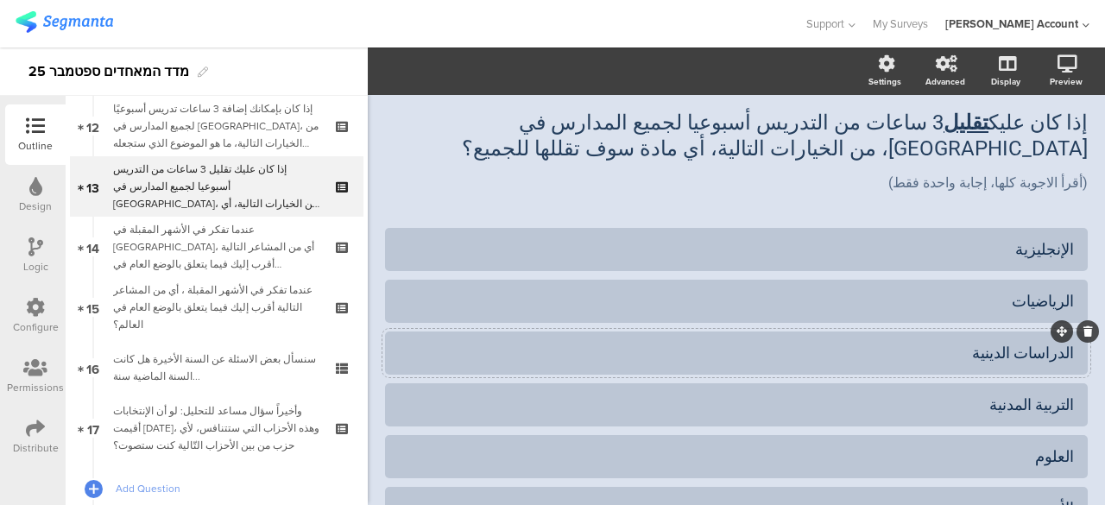
scroll to position [86, 0]
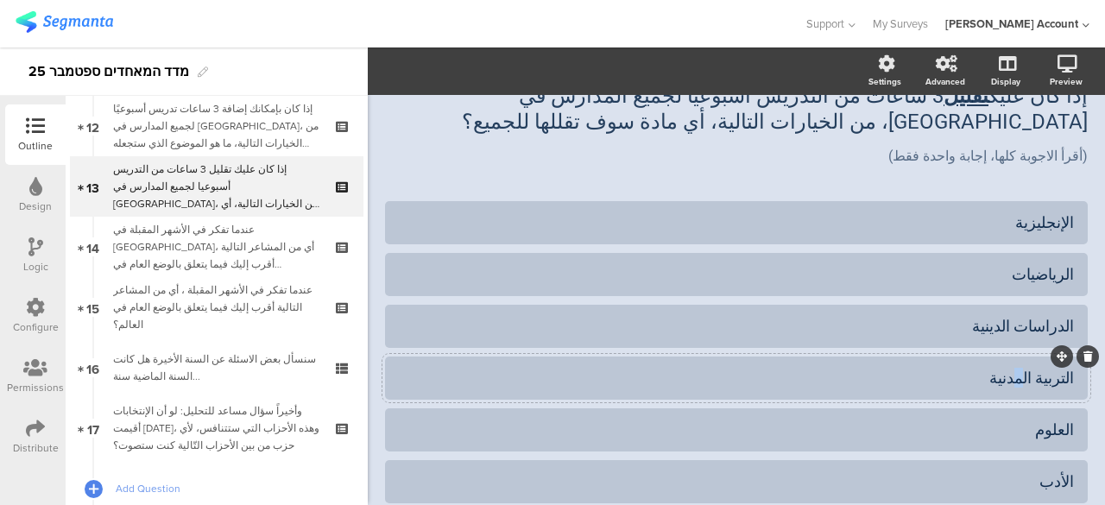
click at [622, 381] on div "التربية المدنية" at bounding box center [736, 378] width 675 height 20
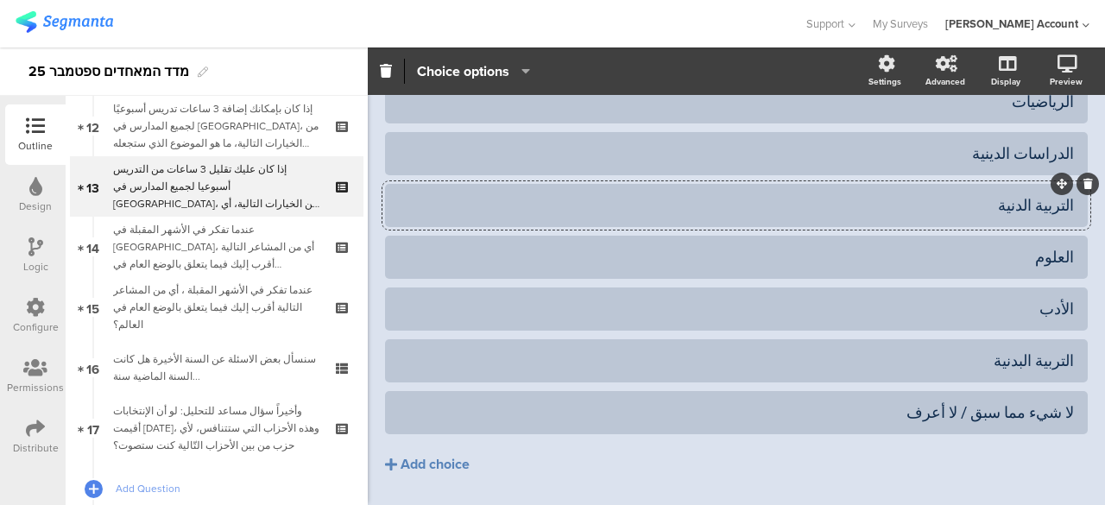
scroll to position [173, 0]
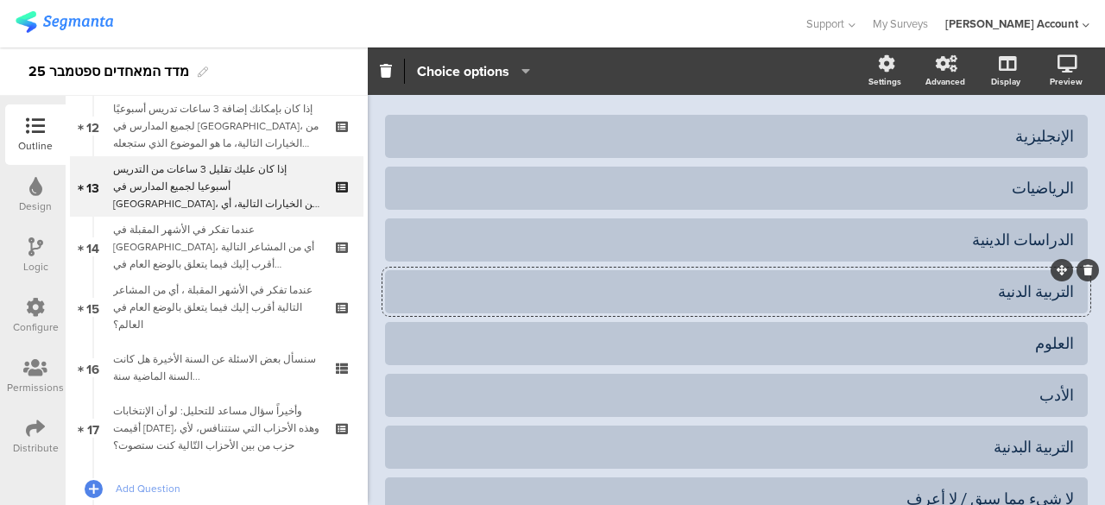
click at [622, 289] on div "التربية الدنية" at bounding box center [736, 291] width 675 height 20
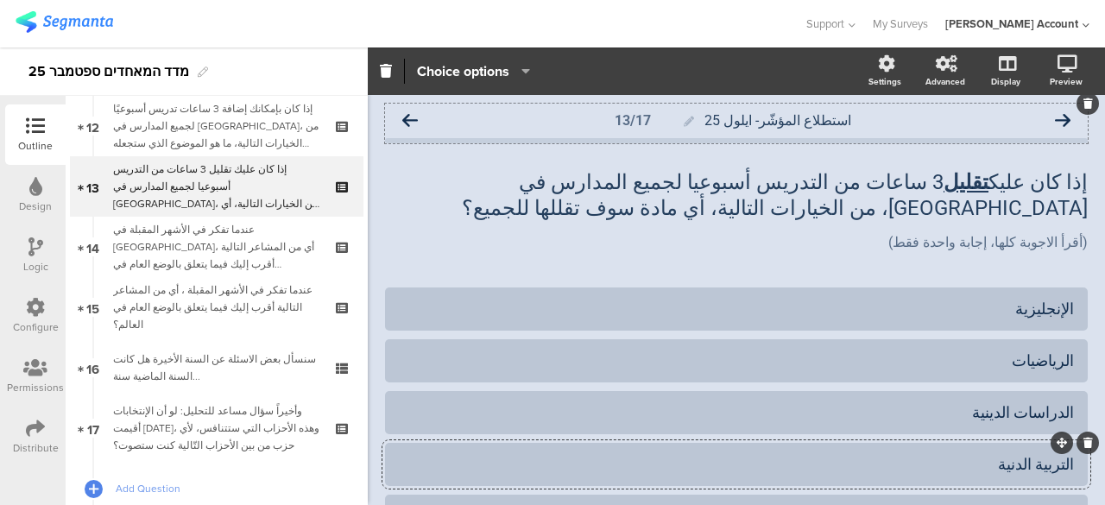
click at [622, 118] on icon at bounding box center [1063, 121] width 16 height 16
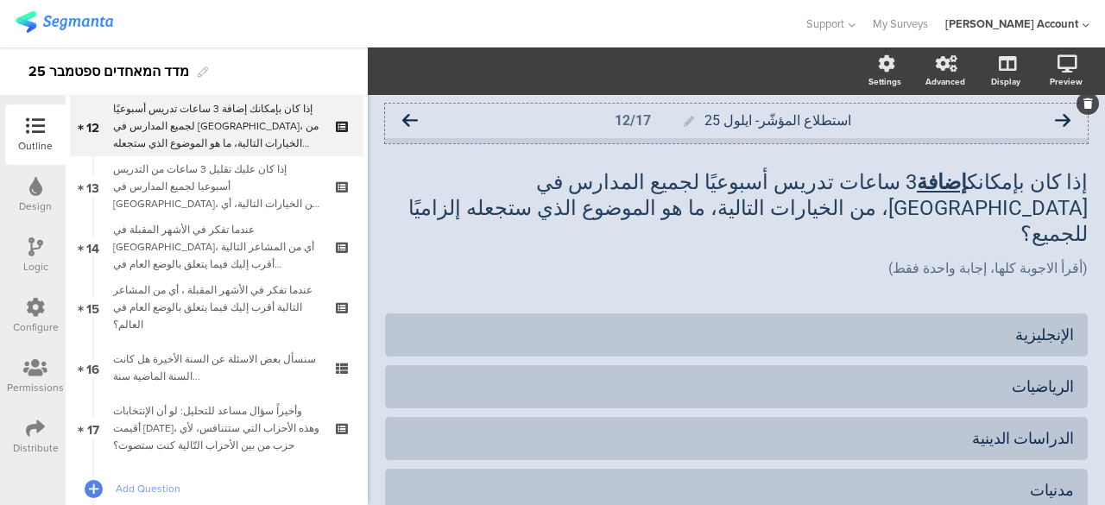
click at [413, 119] on icon at bounding box center [410, 121] width 16 height 16
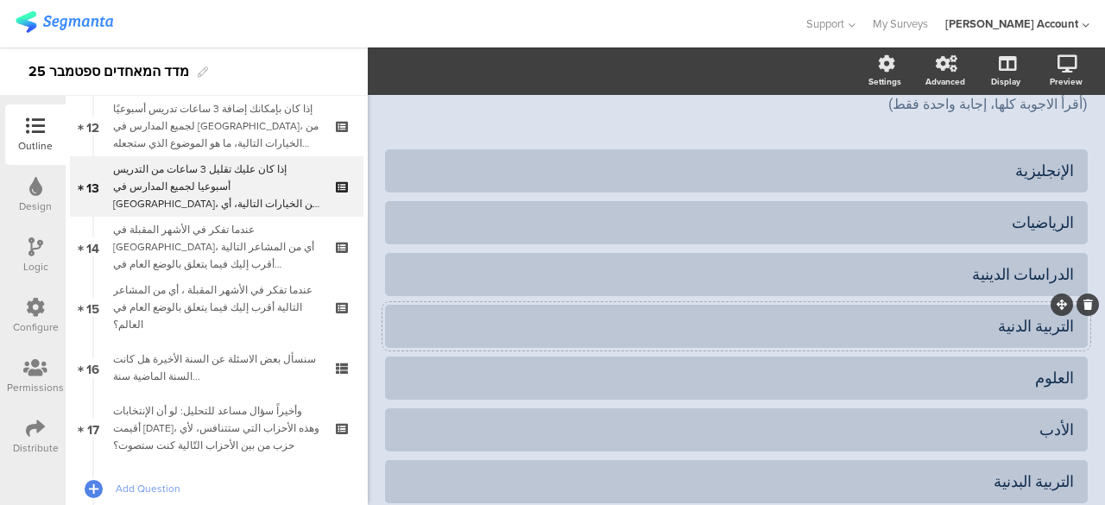
scroll to position [173, 0]
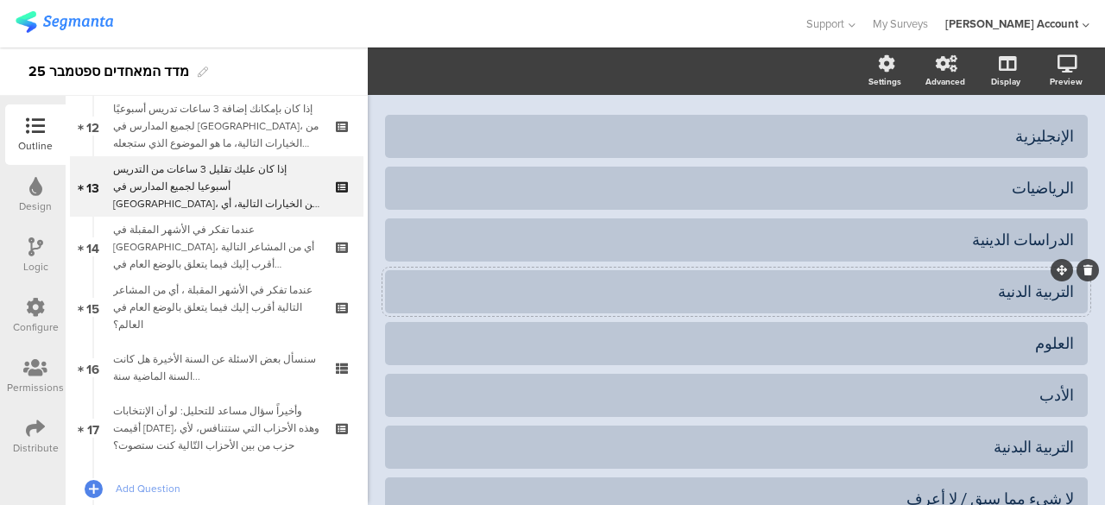
click at [622, 268] on icon at bounding box center [1087, 270] width 9 height 10
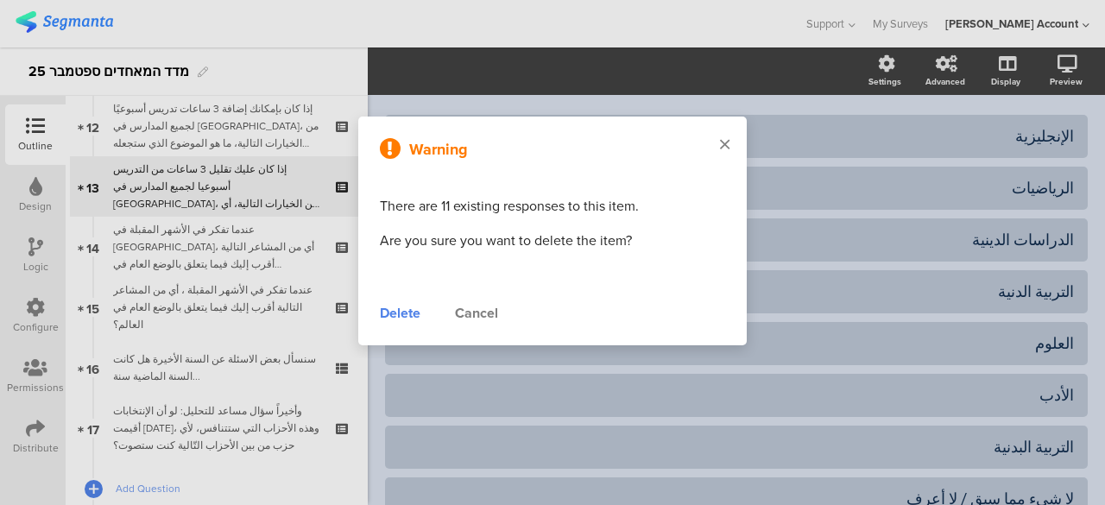
click at [622, 144] on icon at bounding box center [724, 144] width 9 height 16
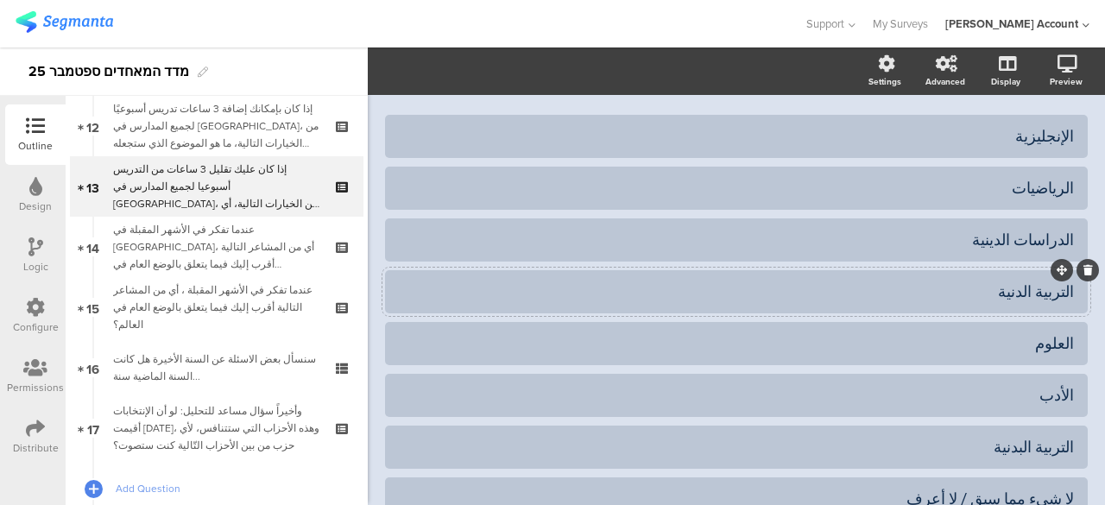
click at [622, 281] on div "التربية الدنية" at bounding box center [736, 291] width 675 height 20
click at [622, 269] on icon at bounding box center [1087, 270] width 9 height 10
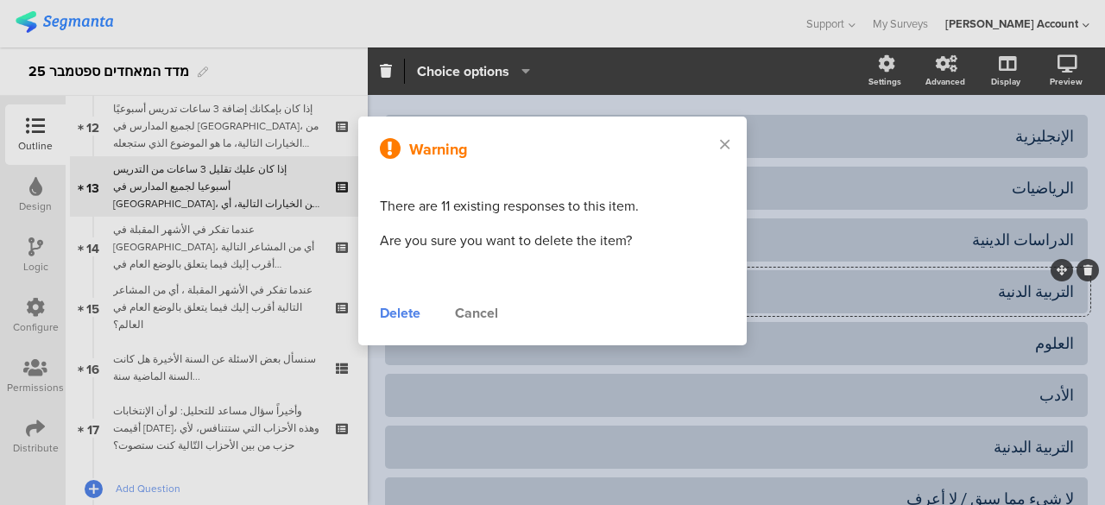
click at [402, 315] on div "Delete" at bounding box center [400, 313] width 41 height 21
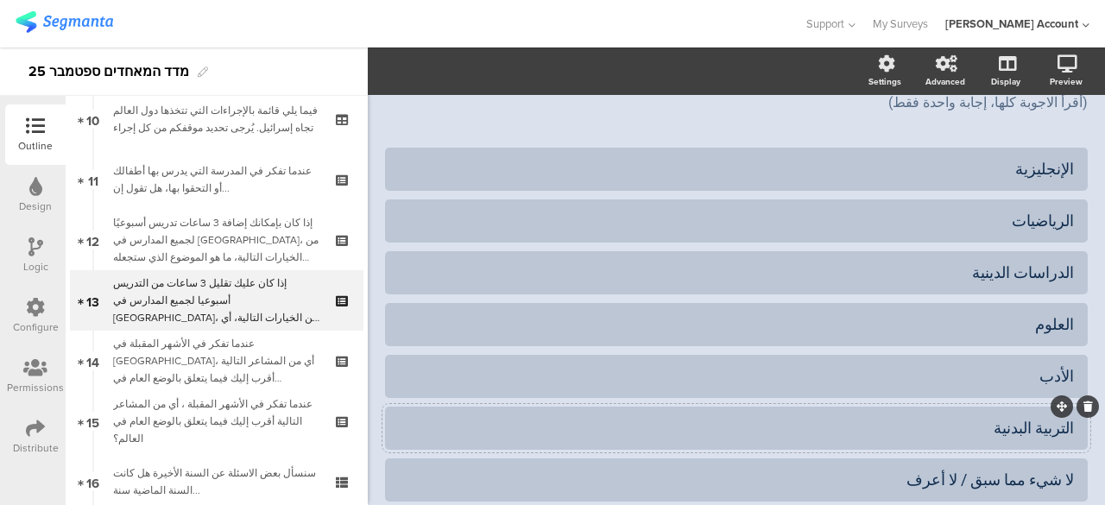
scroll to position [85, 0]
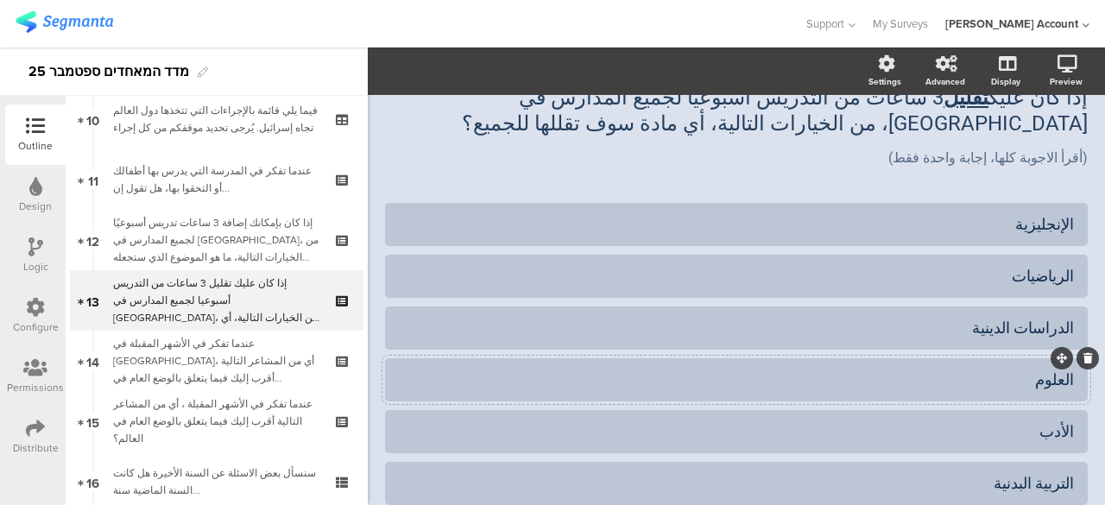
click at [1039, 377] on div "العلوم" at bounding box center [736, 379] width 675 height 20
click at [1049, 426] on div "الأدب" at bounding box center [736, 431] width 675 height 20
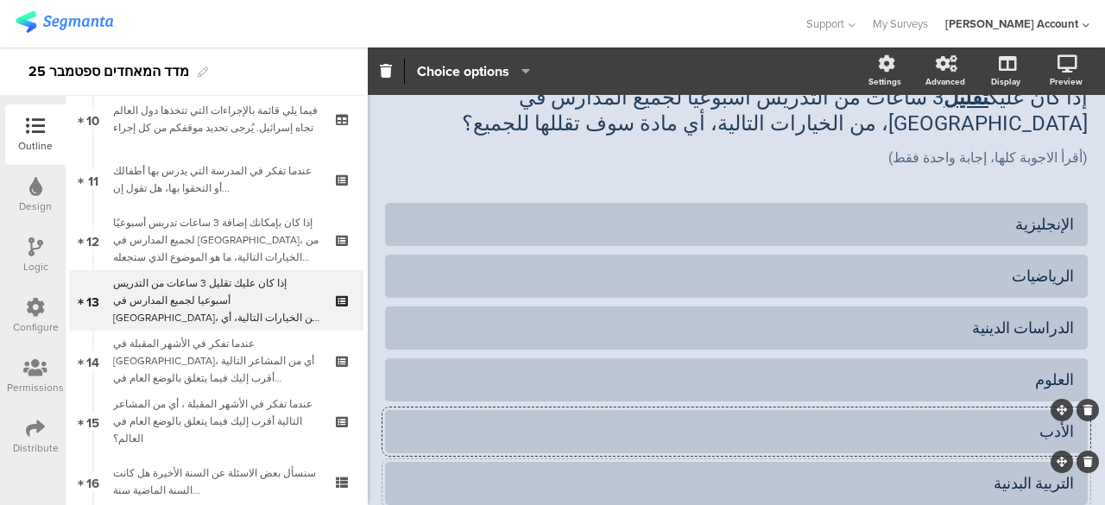
click at [1044, 478] on div "التربية البدنية" at bounding box center [736, 483] width 675 height 20
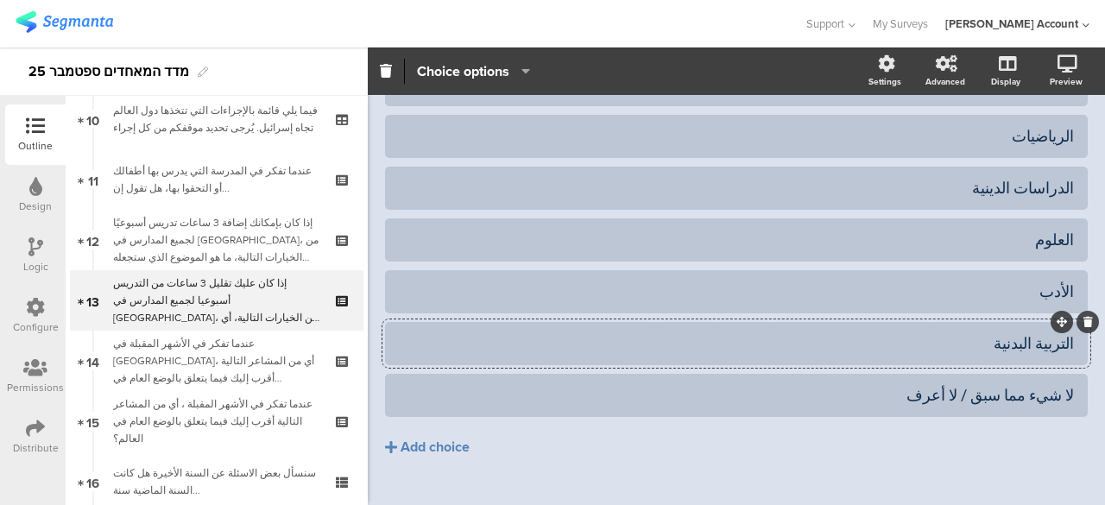
scroll to position [256, 0]
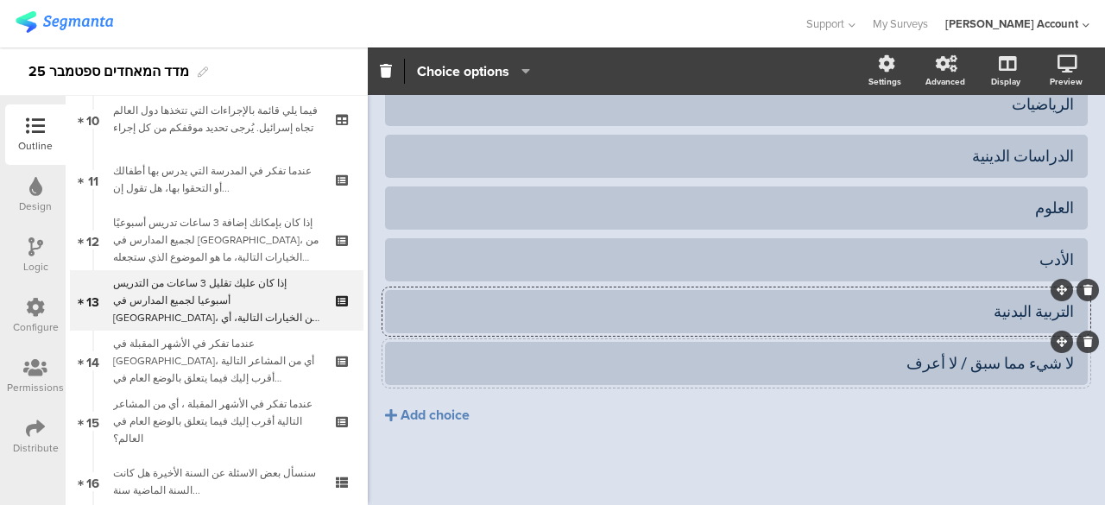
click at [986, 343] on div at bounding box center [736, 363] width 702 height 43
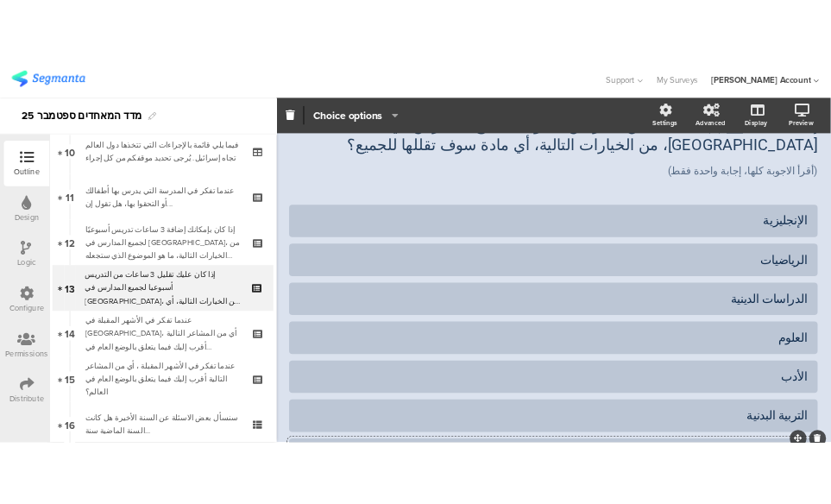
scroll to position [84, 0]
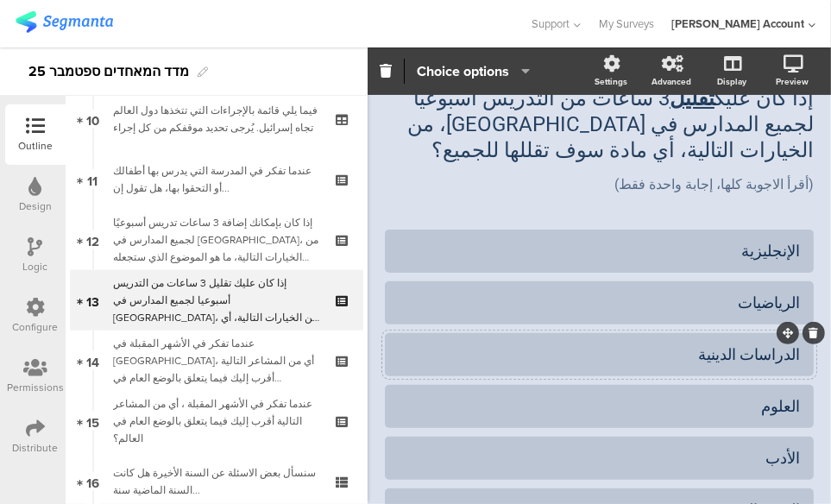
click at [773, 353] on div "الدراسات الدينية" at bounding box center [599, 354] width 401 height 20
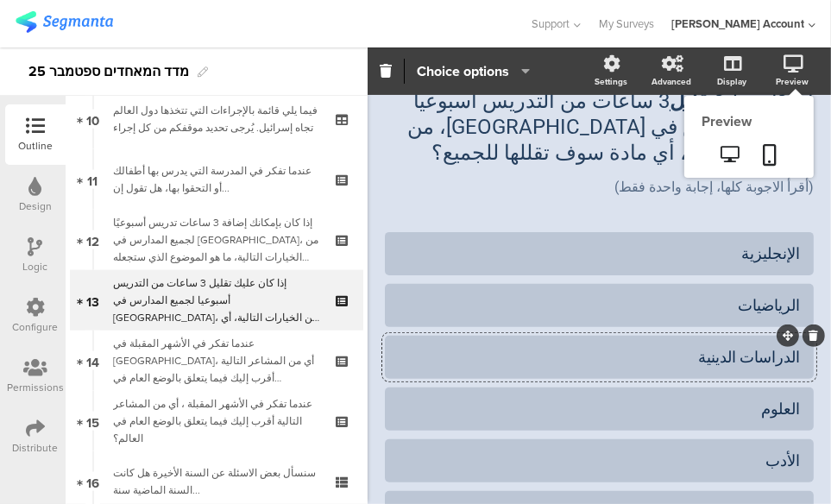
scroll to position [0, 0]
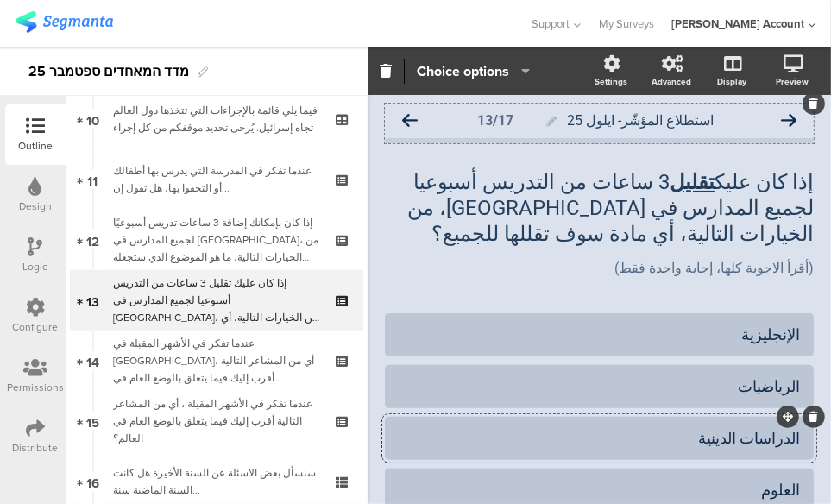
click at [781, 117] on icon at bounding box center [789, 121] width 16 height 16
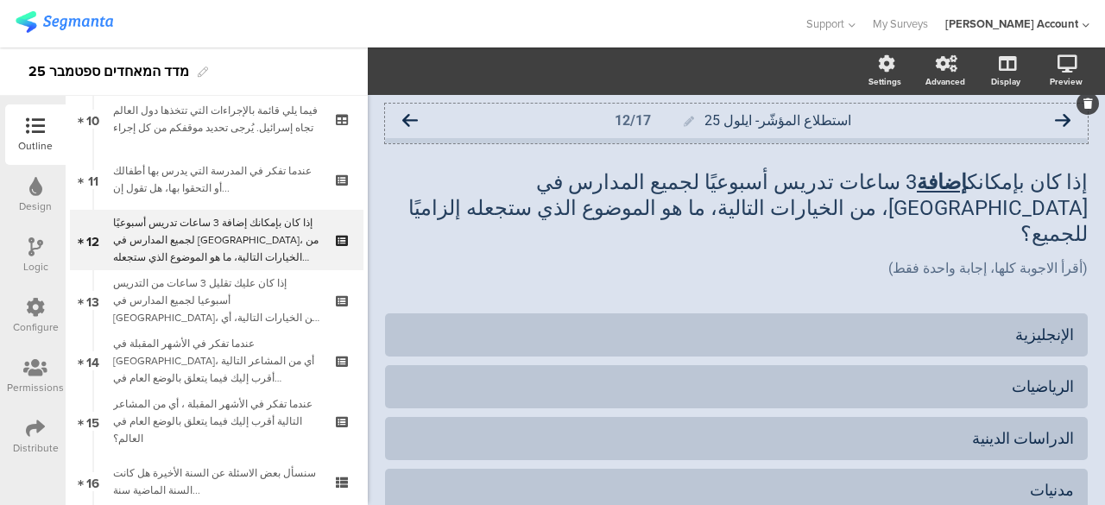
click at [411, 117] on icon at bounding box center [410, 121] width 16 height 16
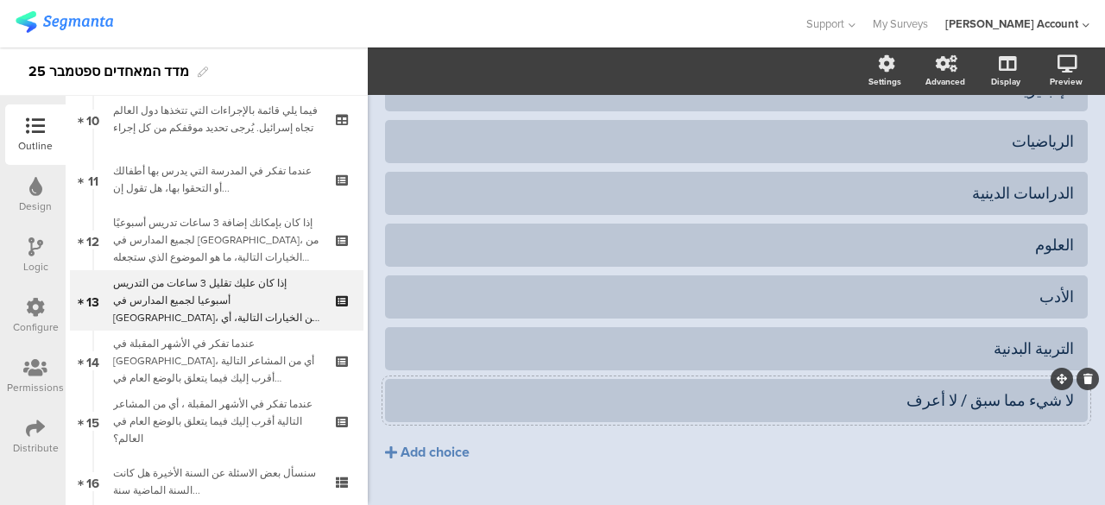
scroll to position [256, 0]
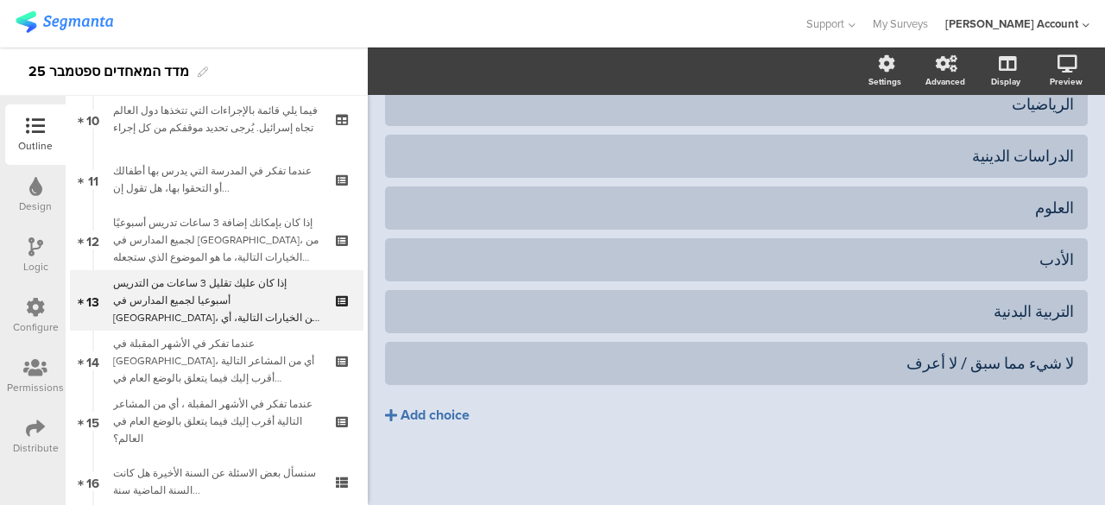
click at [432, 415] on div "Add choice" at bounding box center [434, 415] width 69 height 18
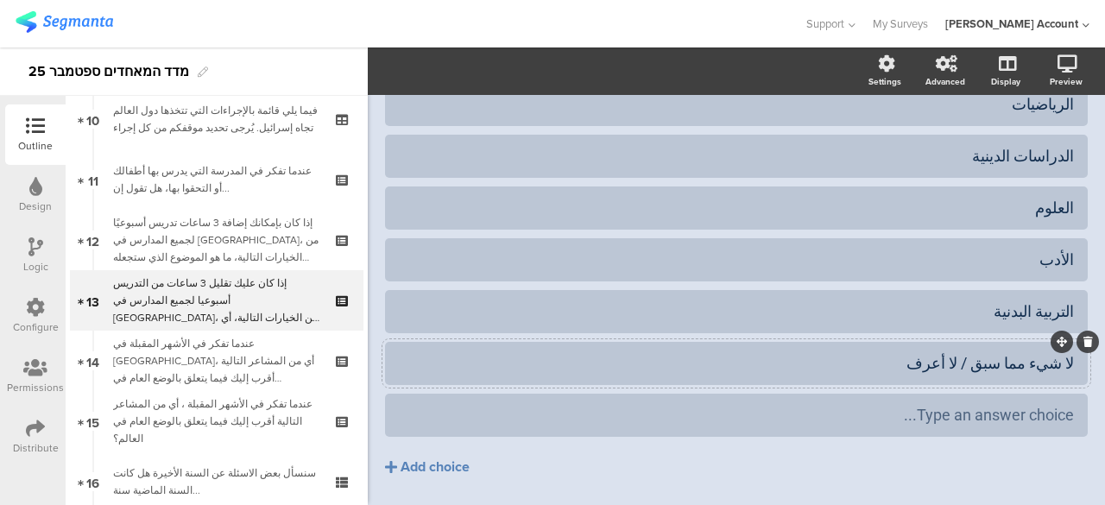
click at [998, 362] on div "لا شيء مما سبق / لا أعرف" at bounding box center [736, 363] width 675 height 20
click at [958, 448] on button "Add choice" at bounding box center [736, 466] width 702 height 43
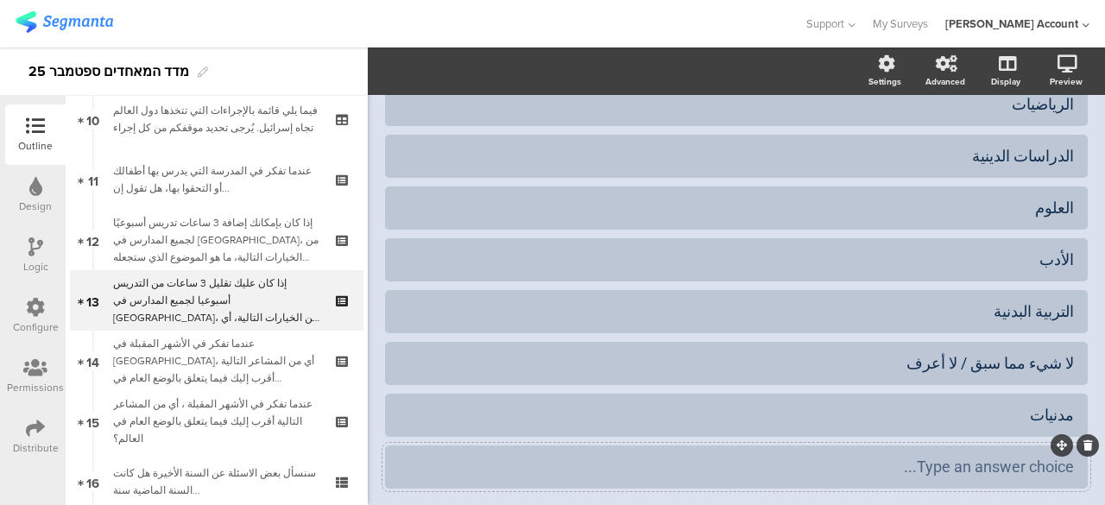
click at [1017, 453] on div "Type an answer choice..." at bounding box center [736, 466] width 675 height 28
click at [1083, 442] on icon at bounding box center [1087, 445] width 9 height 10
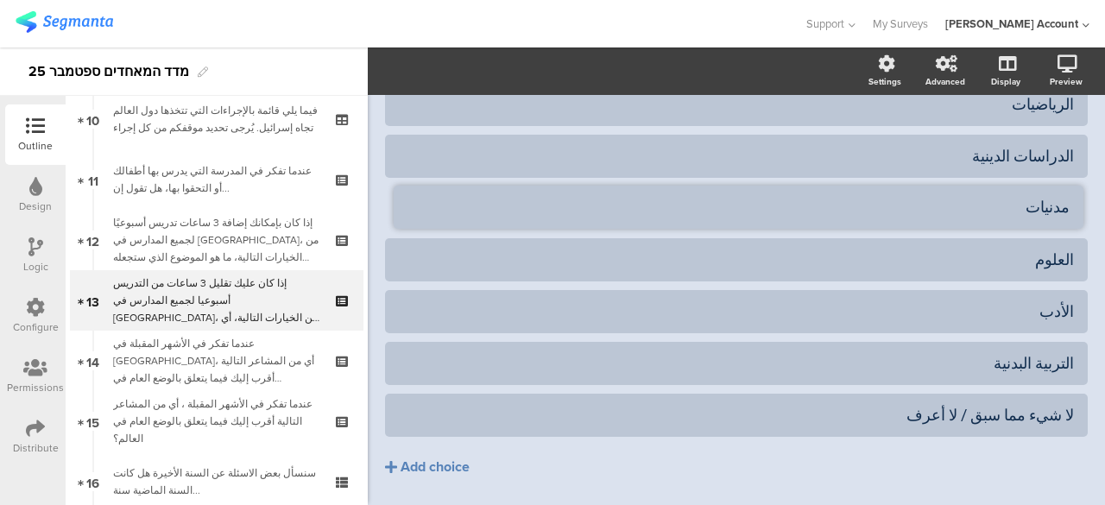
drag, startPoint x: 1049, startPoint y: 398, endPoint x: 1048, endPoint y: 189, distance: 208.8
click at [870, 406] on div "لا شيء مما سبق / لا أعرف" at bounding box center [736, 415] width 675 height 20
click at [525, 64] on icon "button" at bounding box center [521, 71] width 17 height 14
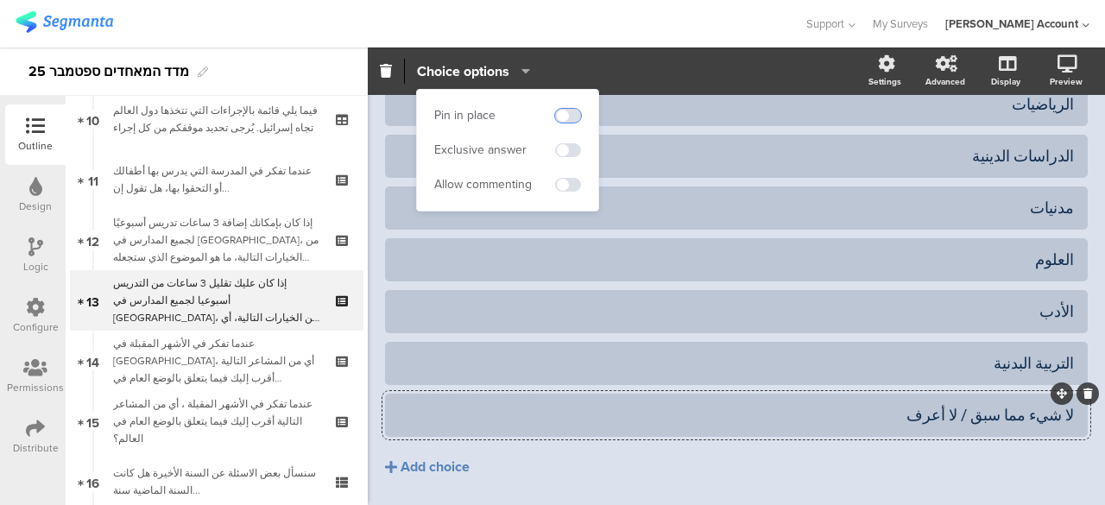
click at [575, 115] on span at bounding box center [568, 116] width 26 height 14
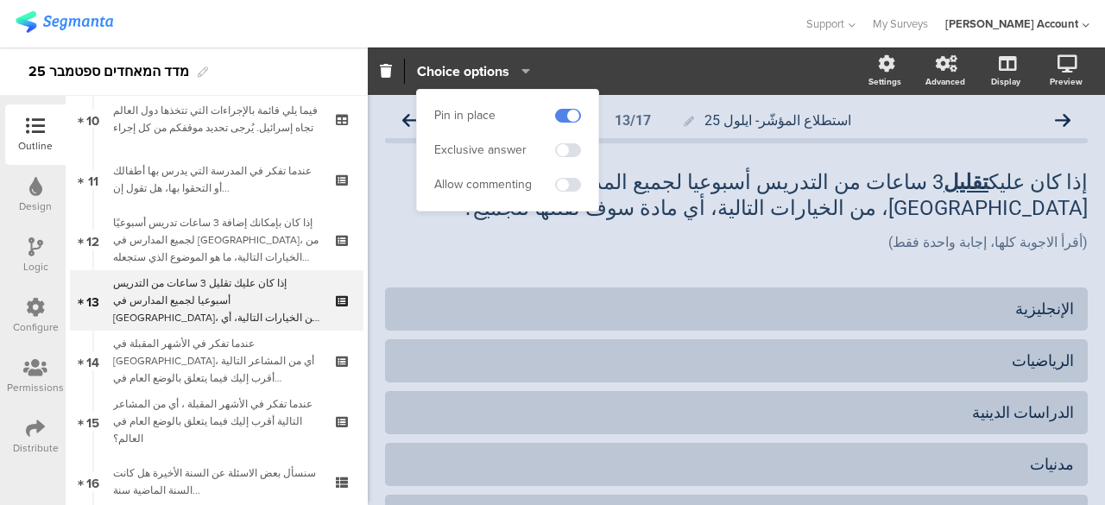
click at [582, 274] on div "استطلاع المؤشّر- ايلول 25 13/17 إذا كان عليك تقليل 3 ساعات من التدريس أسبوعيا ل…" at bounding box center [736, 455] width 702 height 702
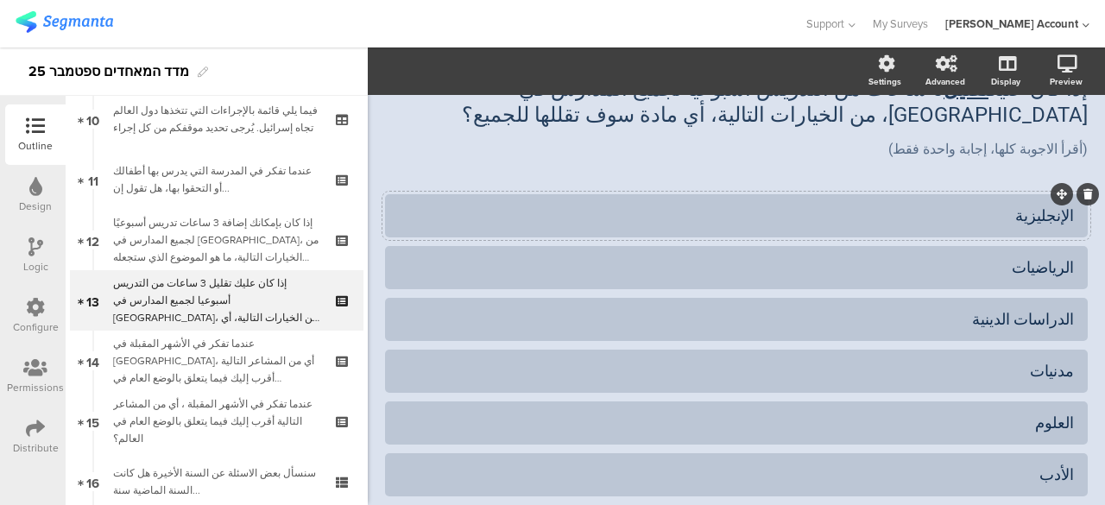
scroll to position [173, 0]
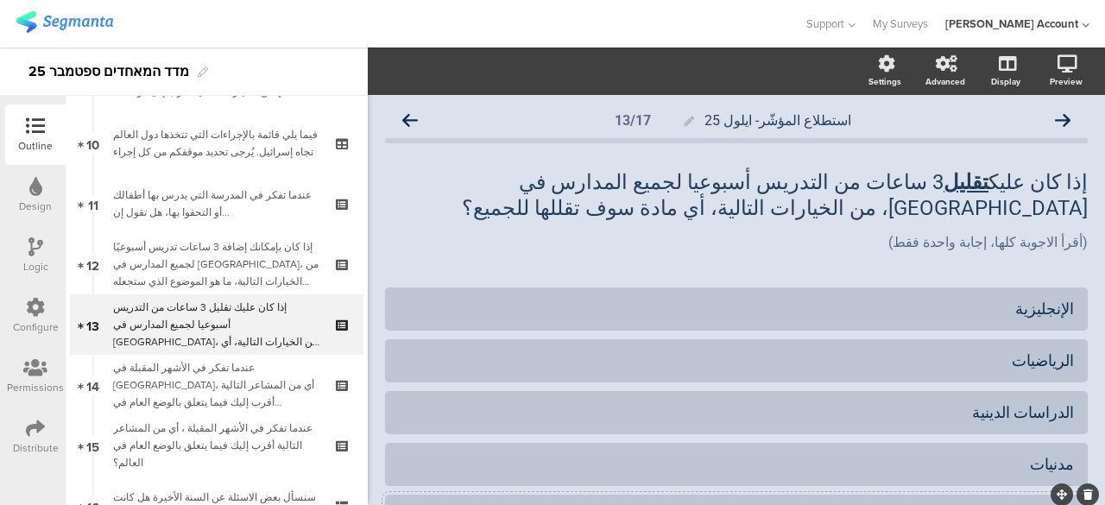
scroll to position [620, 0]
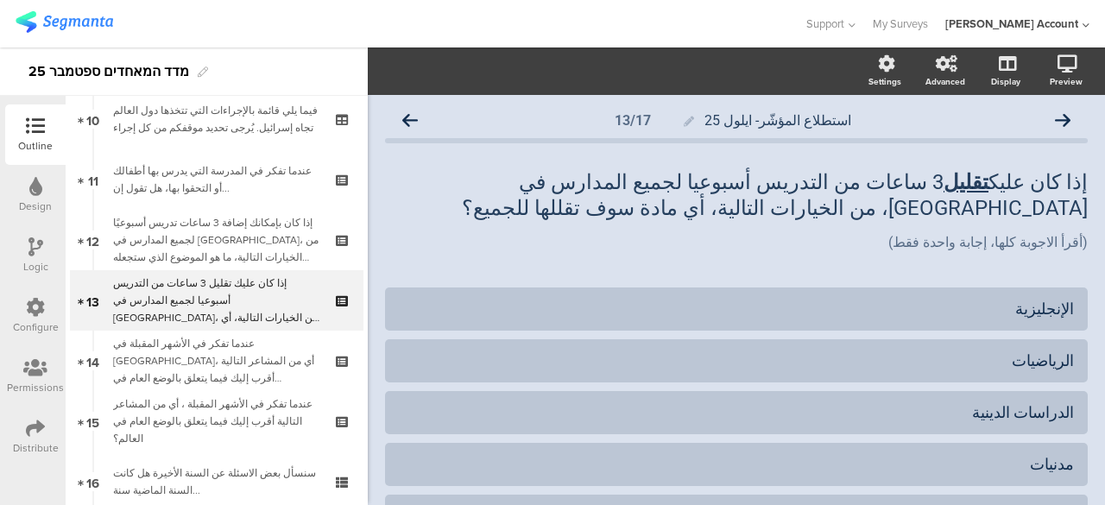
click at [27, 425] on icon at bounding box center [35, 428] width 19 height 19
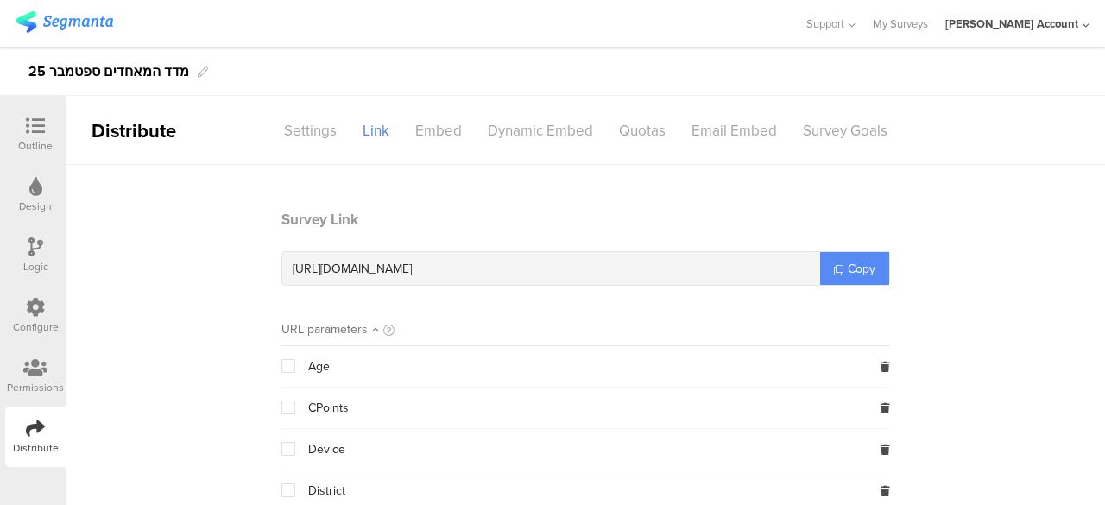
click at [856, 267] on span "Copy" at bounding box center [861, 269] width 28 height 18
click at [33, 117] on icon at bounding box center [35, 126] width 19 height 19
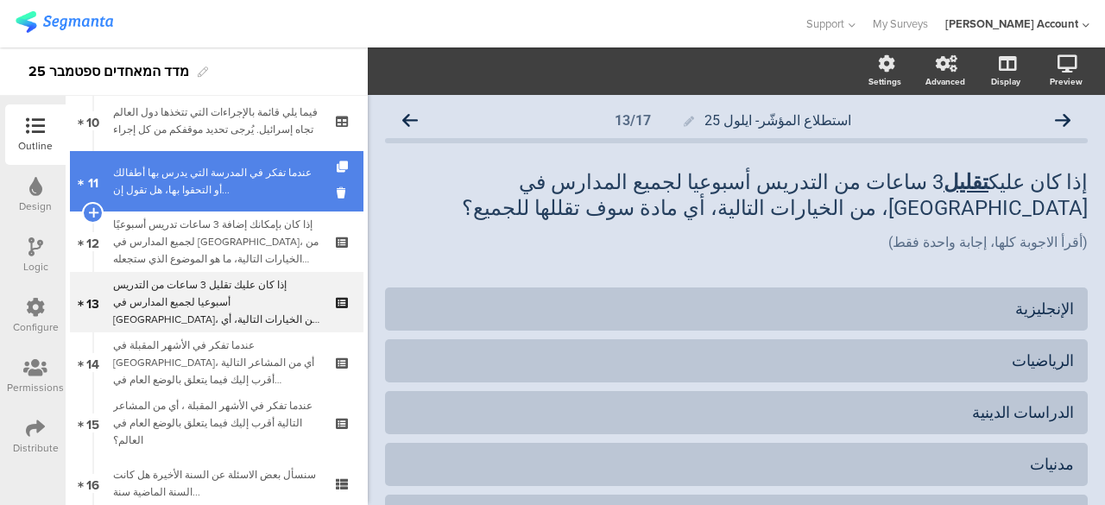
scroll to position [620, 0]
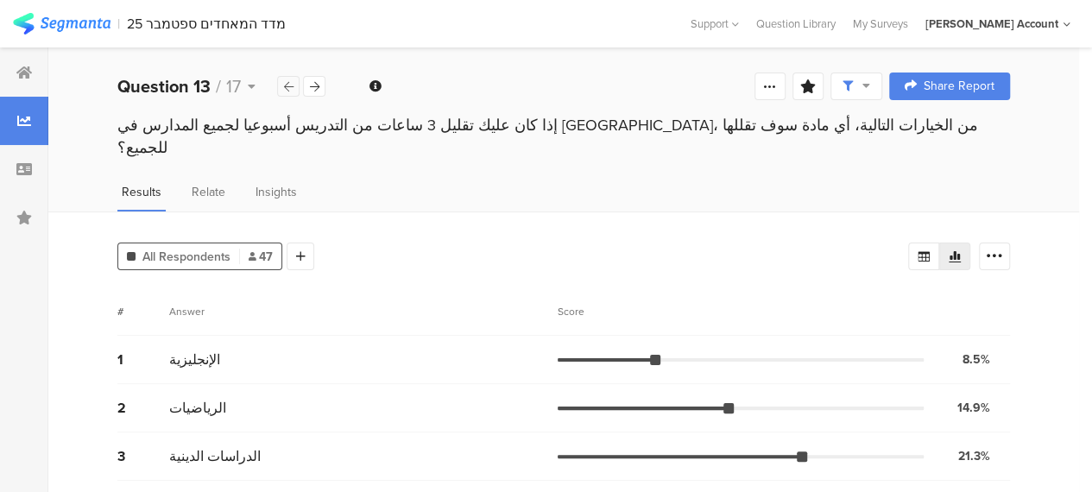
click at [291, 88] on icon at bounding box center [288, 86] width 9 height 11
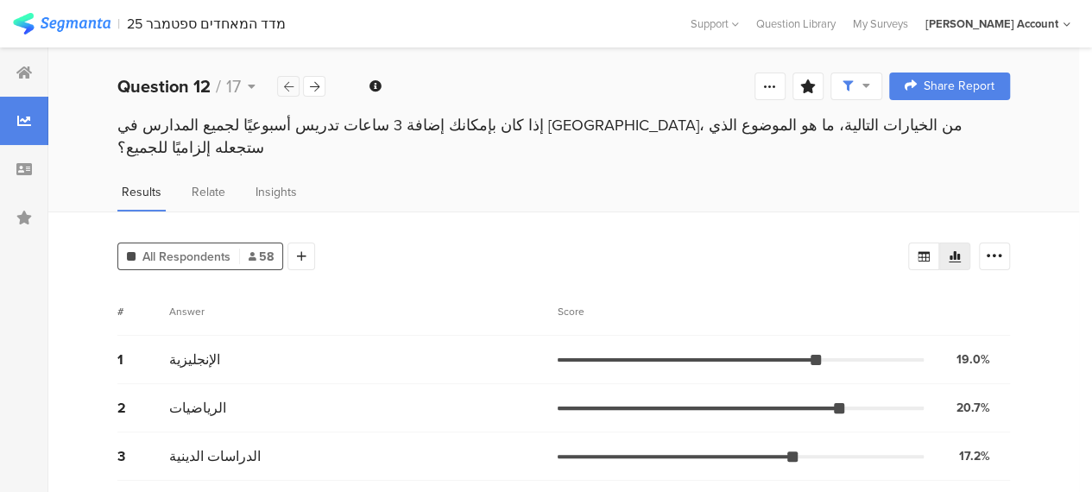
click at [289, 87] on icon at bounding box center [288, 86] width 9 height 11
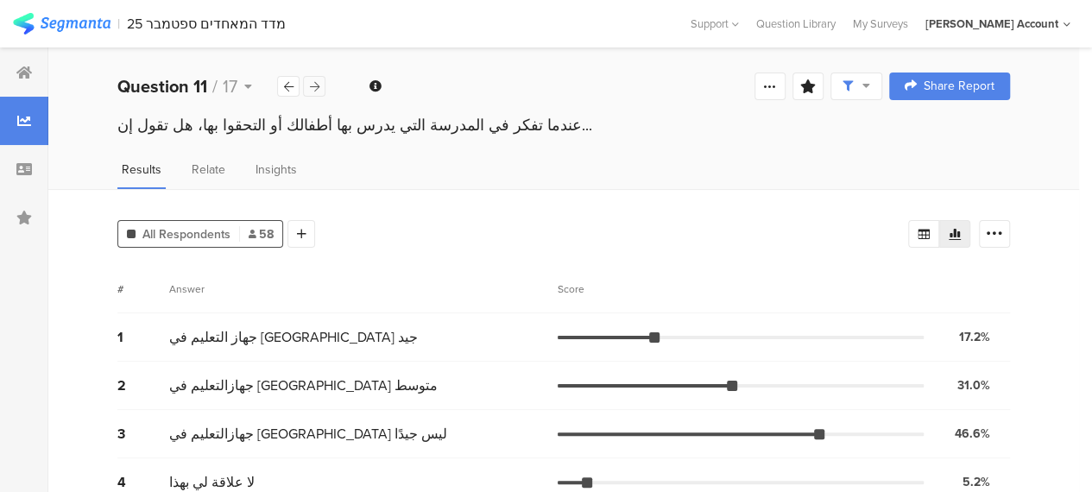
click at [314, 85] on icon at bounding box center [314, 86] width 9 height 11
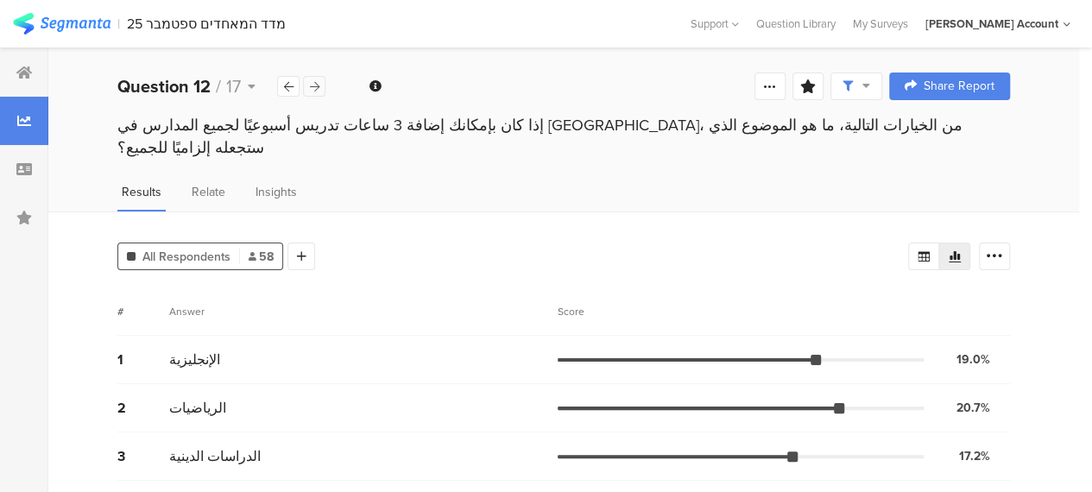
click at [314, 85] on icon at bounding box center [314, 86] width 9 height 11
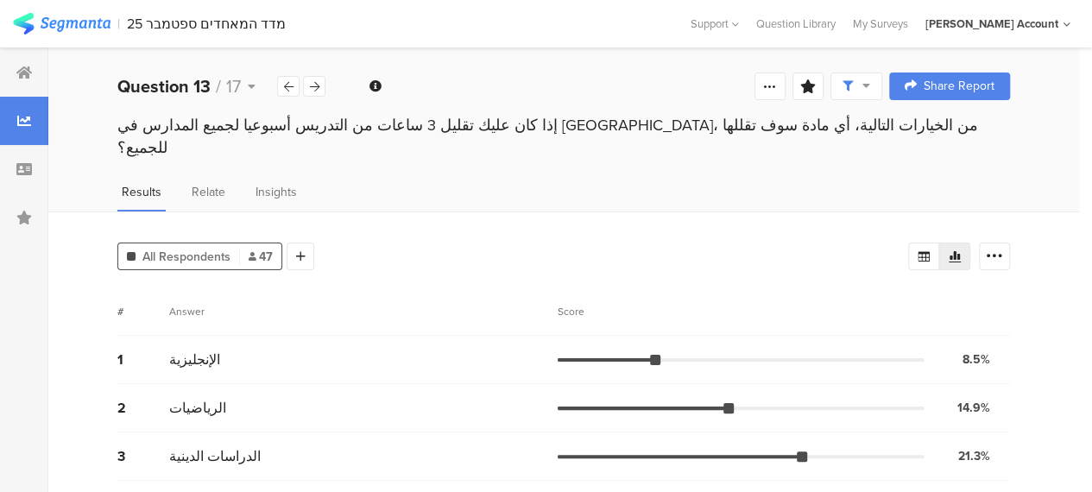
click at [709, 211] on div "All Respondents 47 Add Segment Segment markers Vote count # Answer Score 1 الإن…" at bounding box center [563, 473] width 1030 height 524
click at [287, 81] on icon at bounding box center [288, 86] width 9 height 11
